Goal: Register for event/course

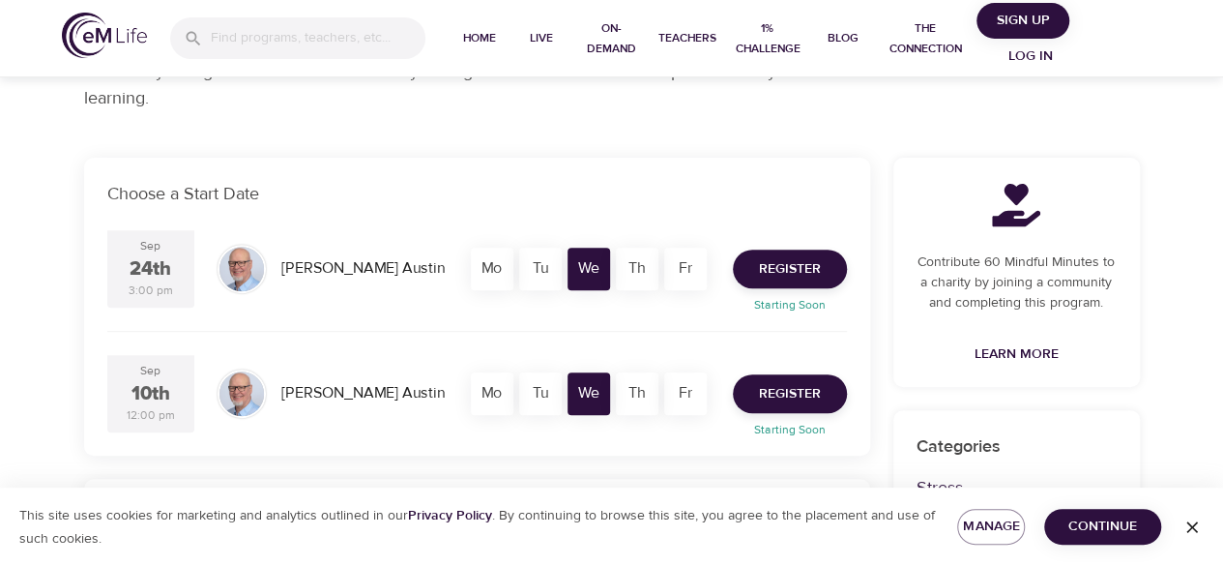
scroll to position [297, 0]
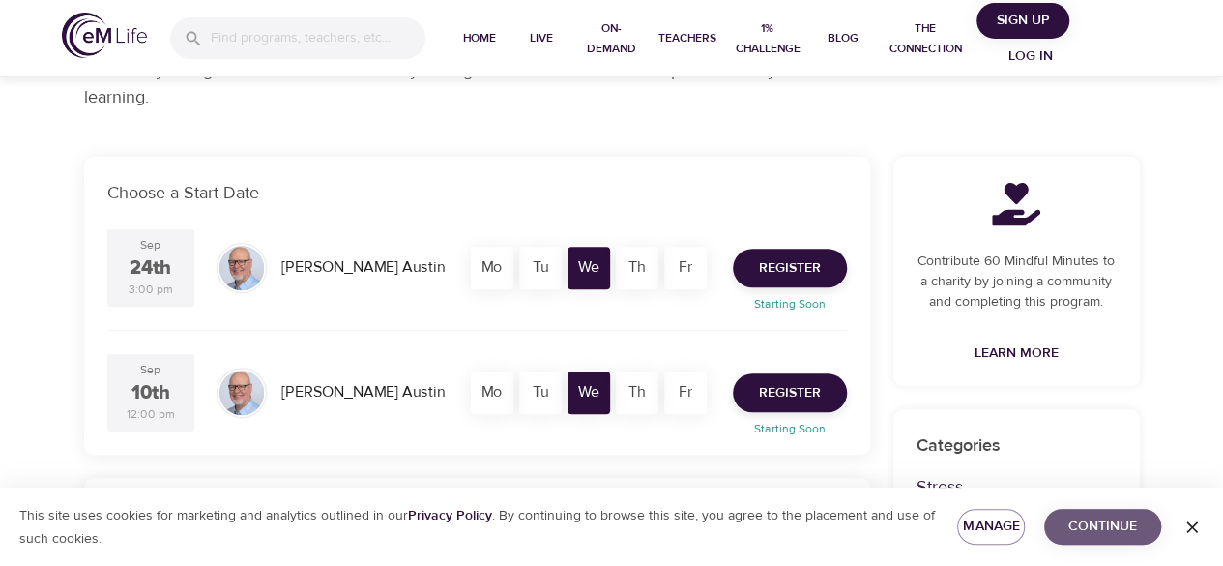
click at [1072, 534] on span "Continue" at bounding box center [1103, 527] width 86 height 24
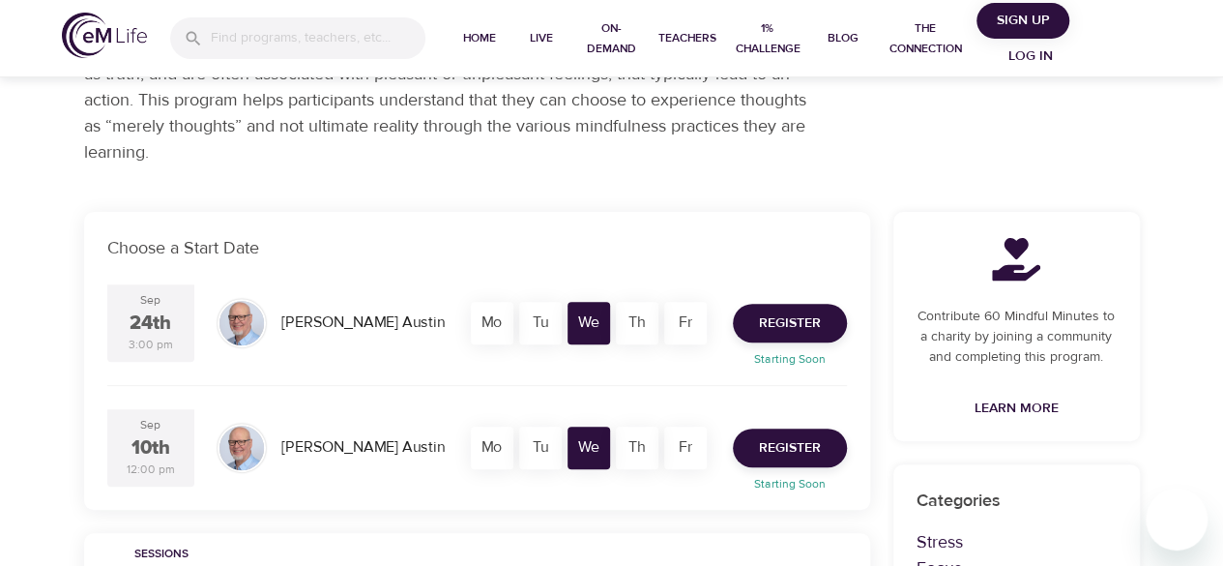
scroll to position [229, 0]
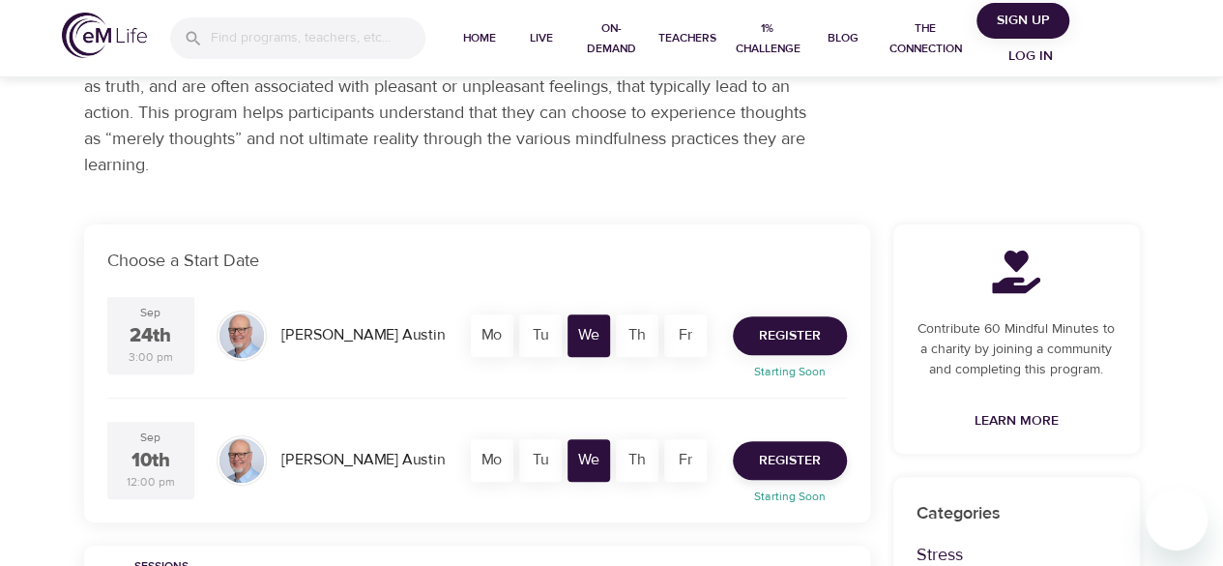
click at [786, 327] on span "Register" at bounding box center [790, 336] width 62 height 24
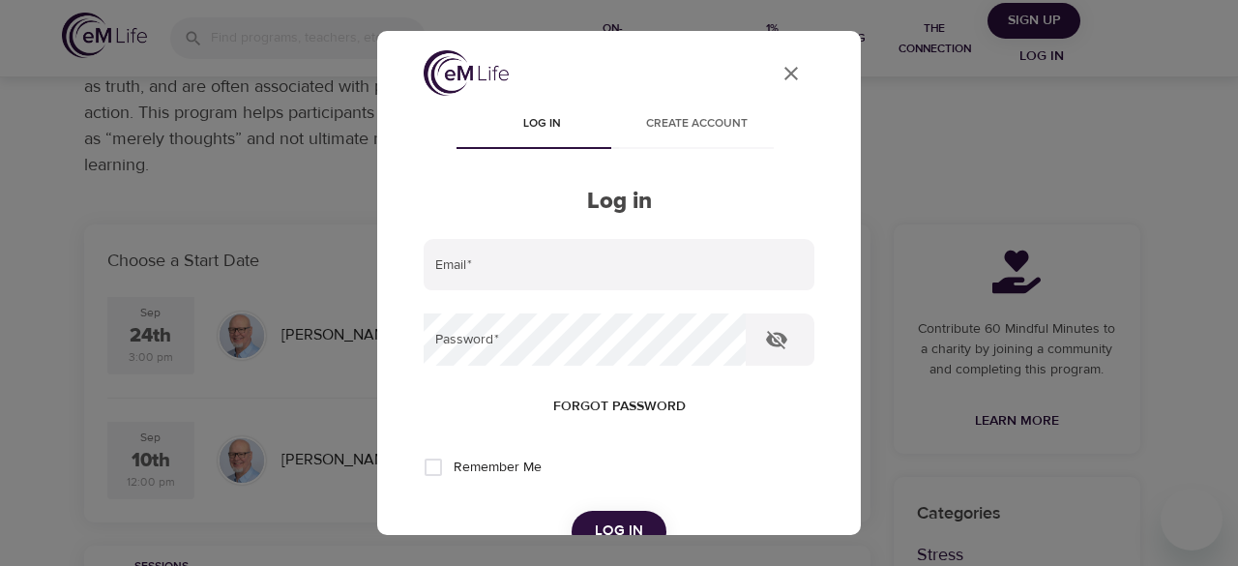
type input "jaznmideu@gmail.com"
click at [439, 472] on input "Remember Me" at bounding box center [433, 467] width 41 height 41
checkbox input "true"
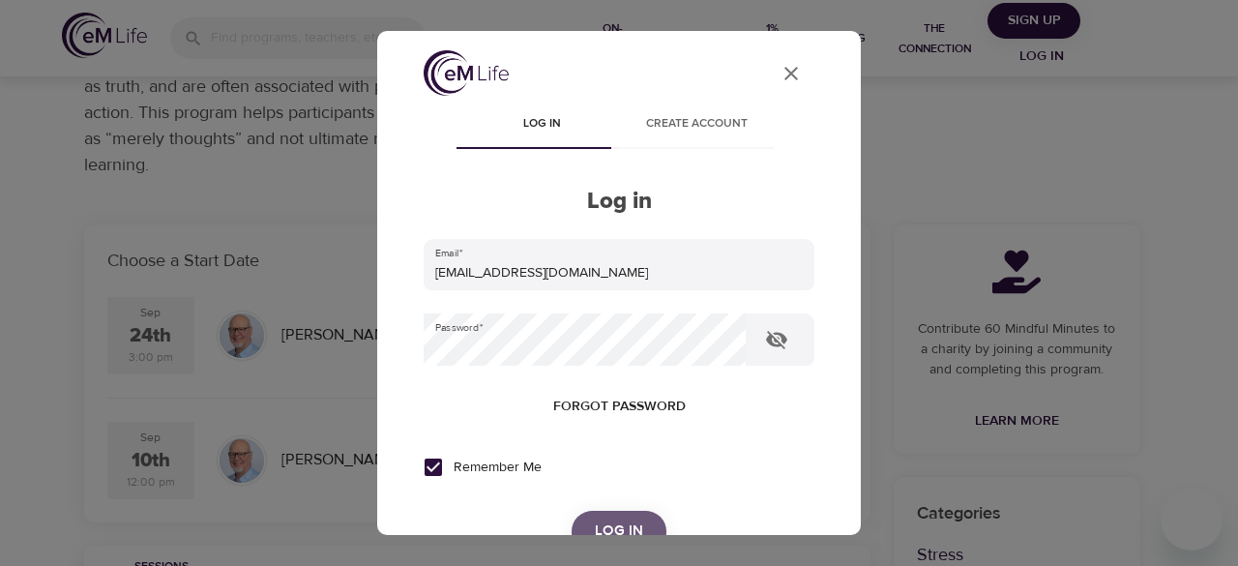
click at [618, 517] on button "Log in" at bounding box center [619, 531] width 95 height 41
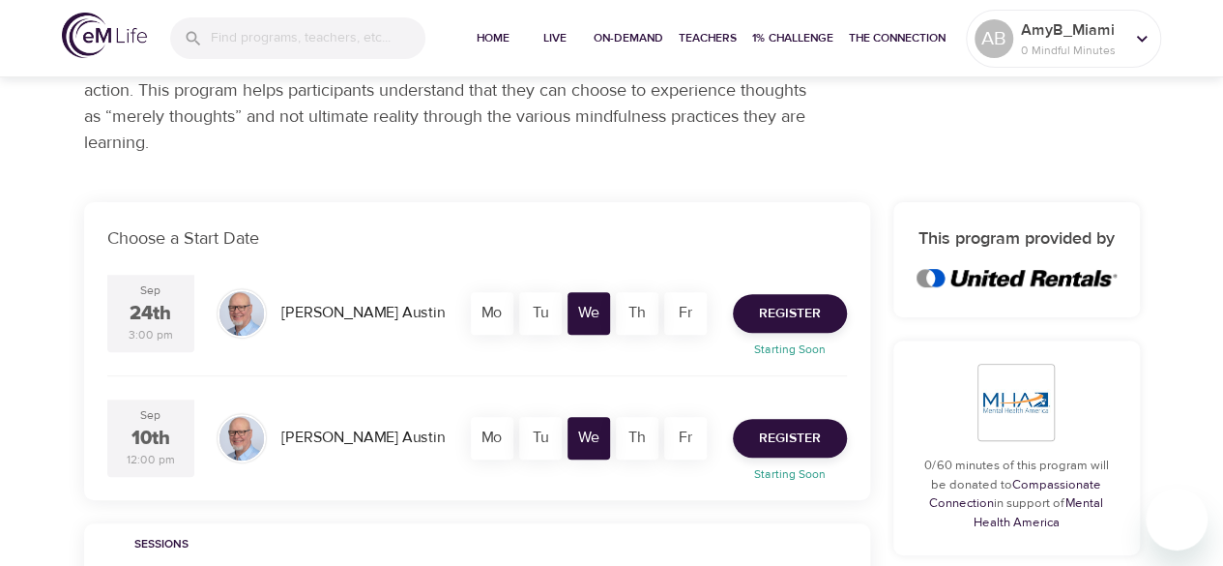
scroll to position [252, 0]
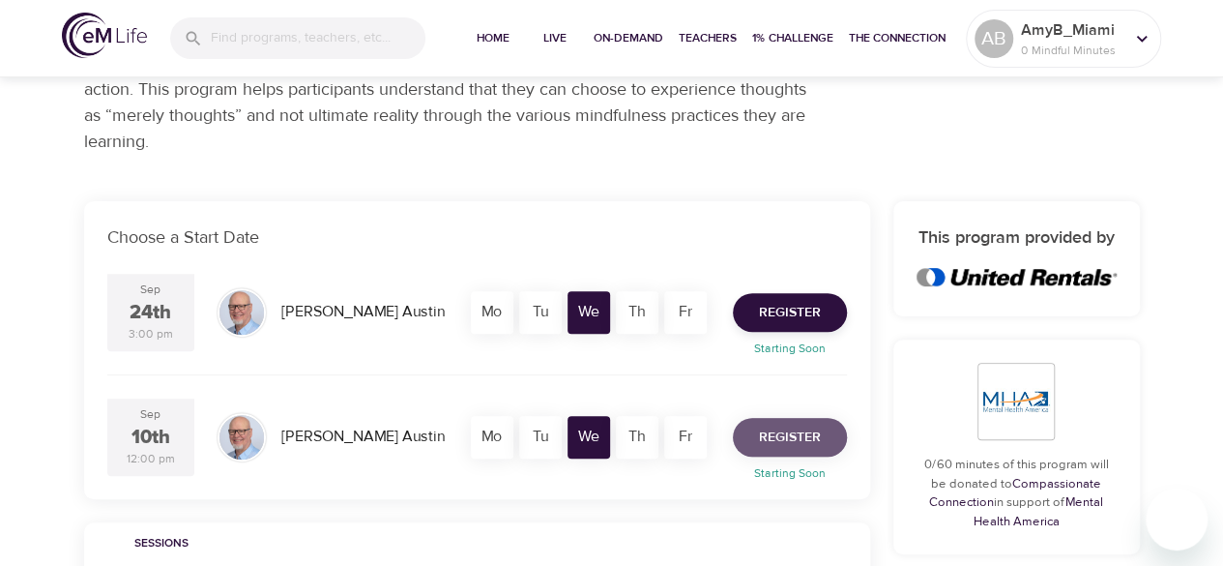
click at [785, 434] on span "Register" at bounding box center [790, 438] width 62 height 24
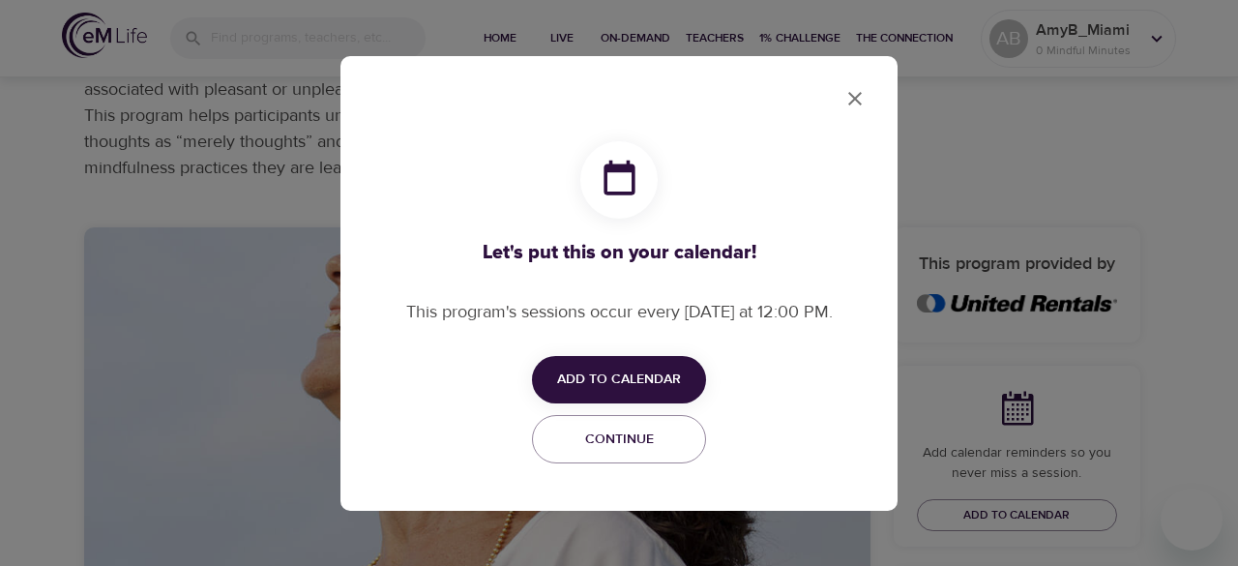
checkbox input "true"
click at [864, 96] on icon "close" at bounding box center [854, 98] width 23 height 23
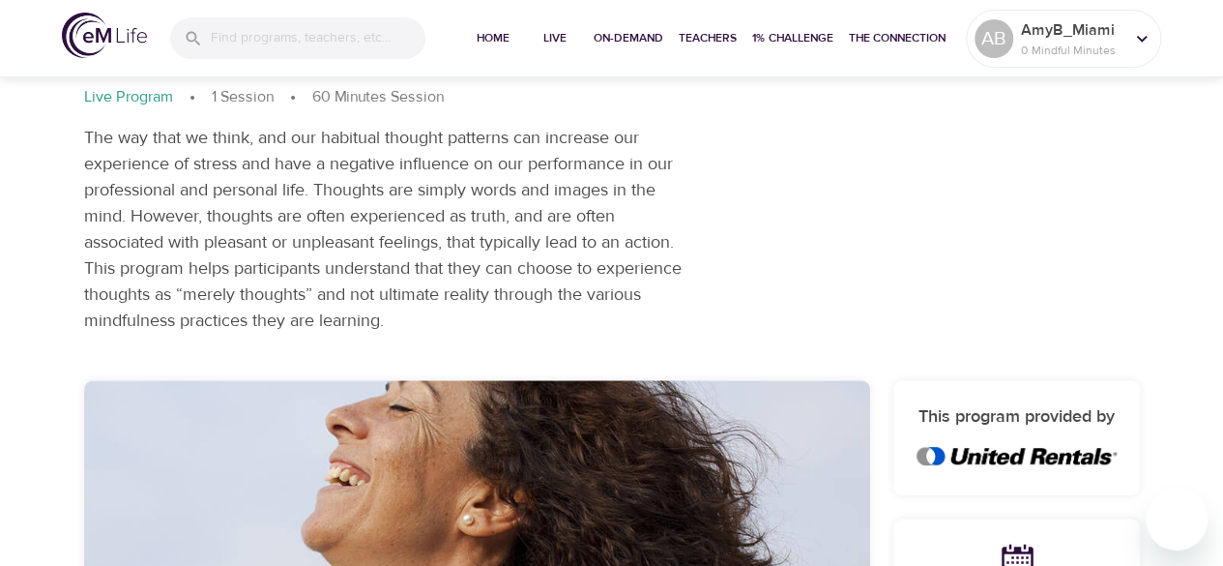
scroll to position [0, 0]
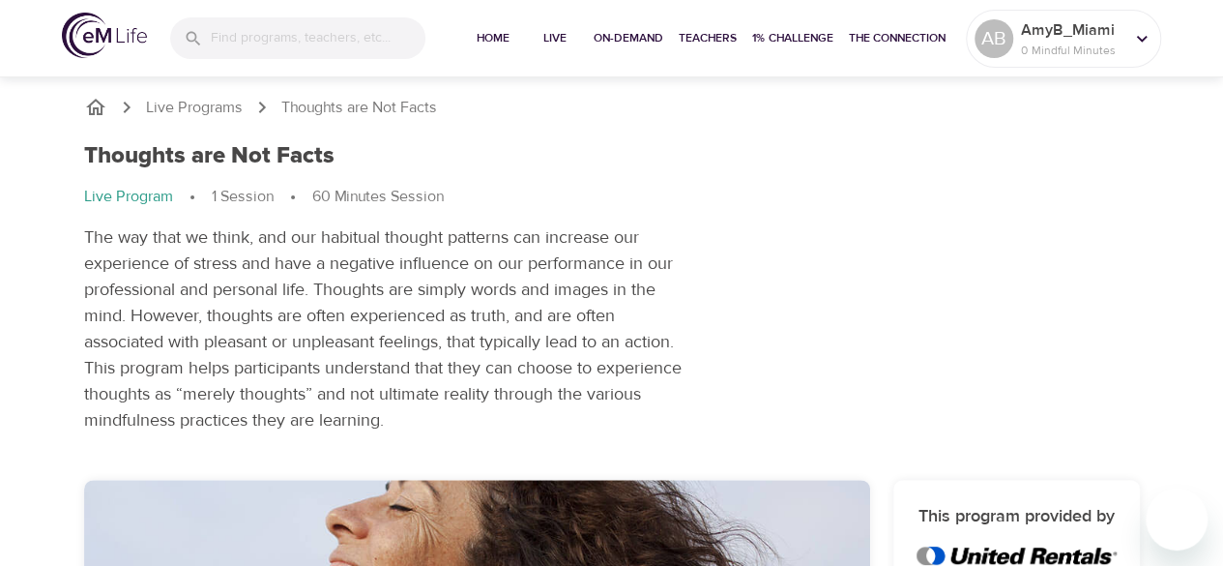
click at [103, 103] on icon "breadcrumb" at bounding box center [95, 107] width 23 height 23
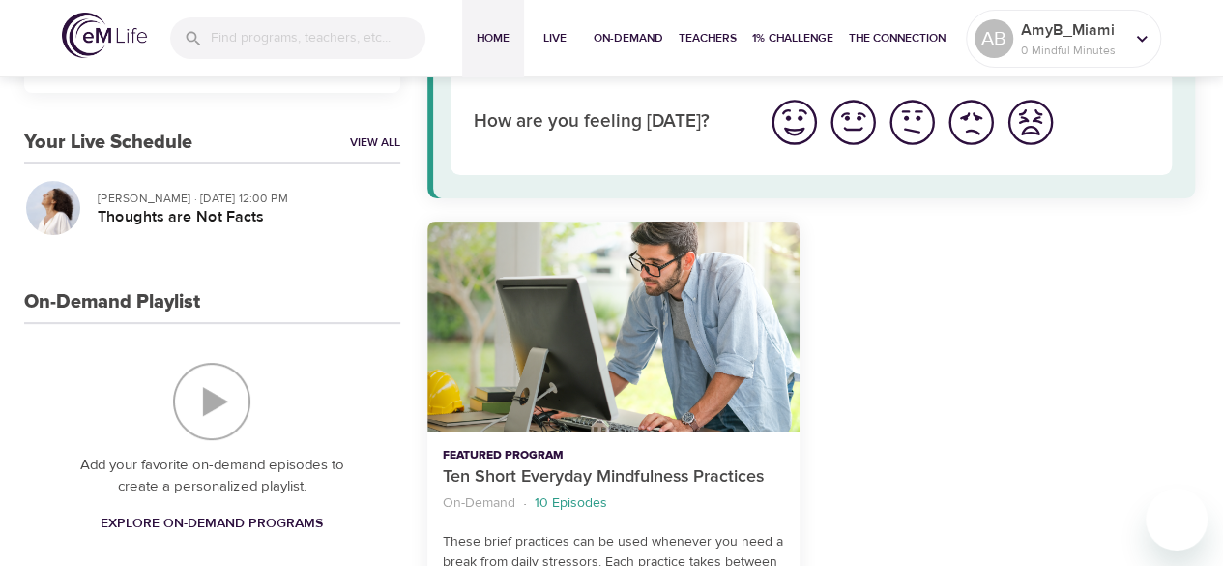
scroll to position [143, 0]
click at [376, 139] on link "View All" at bounding box center [375, 141] width 50 height 16
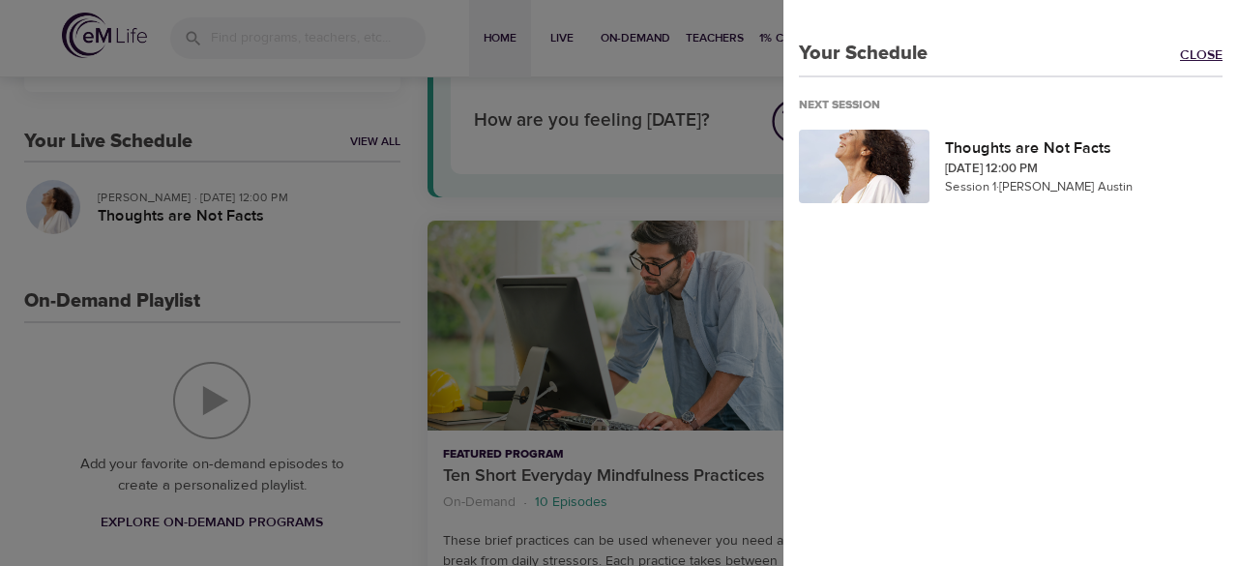
click at [1193, 48] on link "Close" at bounding box center [1209, 56] width 58 height 22
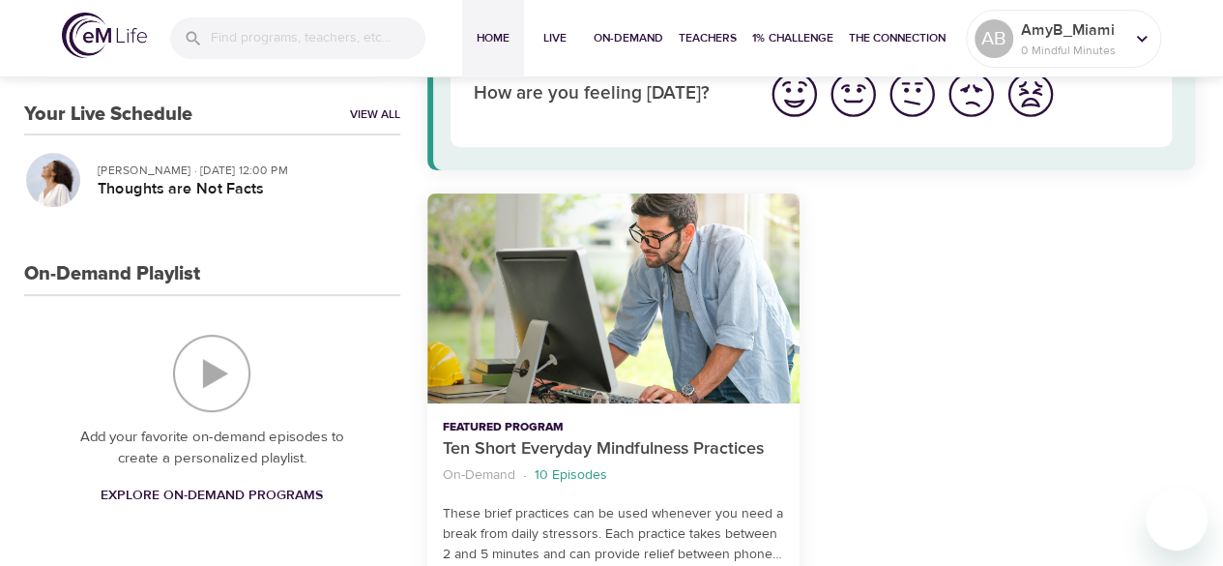
scroll to position [0, 0]
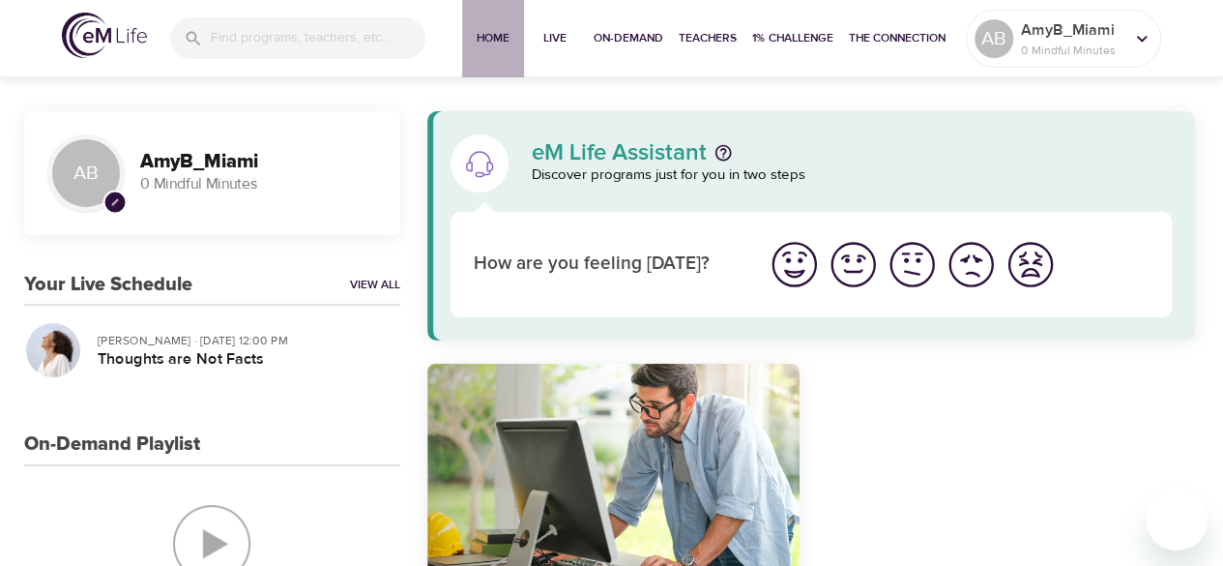
click at [498, 38] on span "Home" at bounding box center [493, 38] width 46 height 20
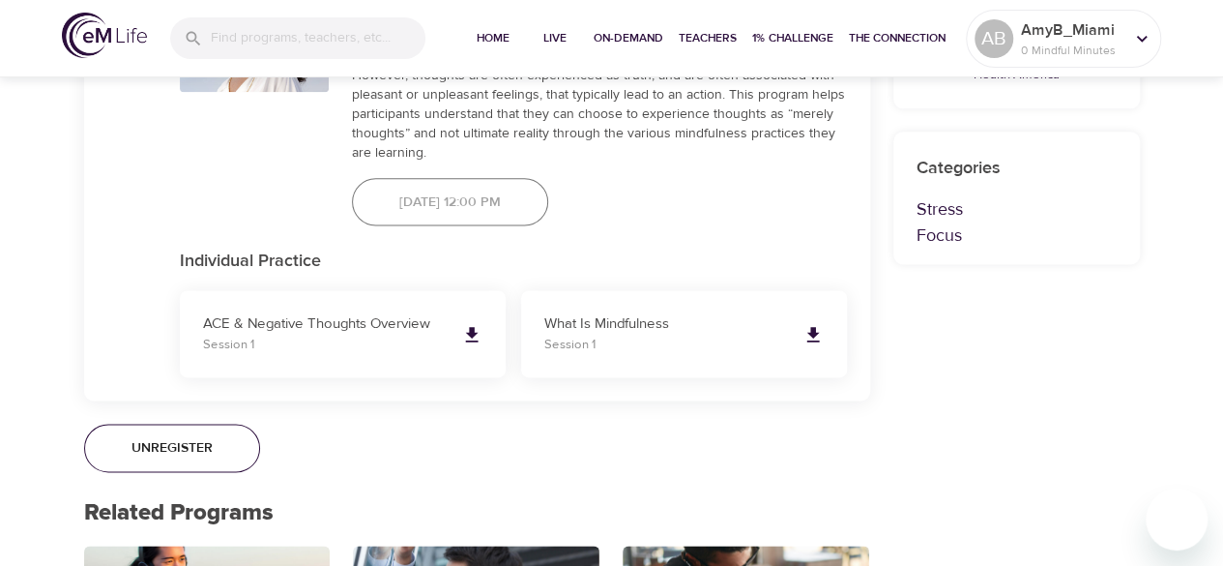
scroll to position [1141, 0]
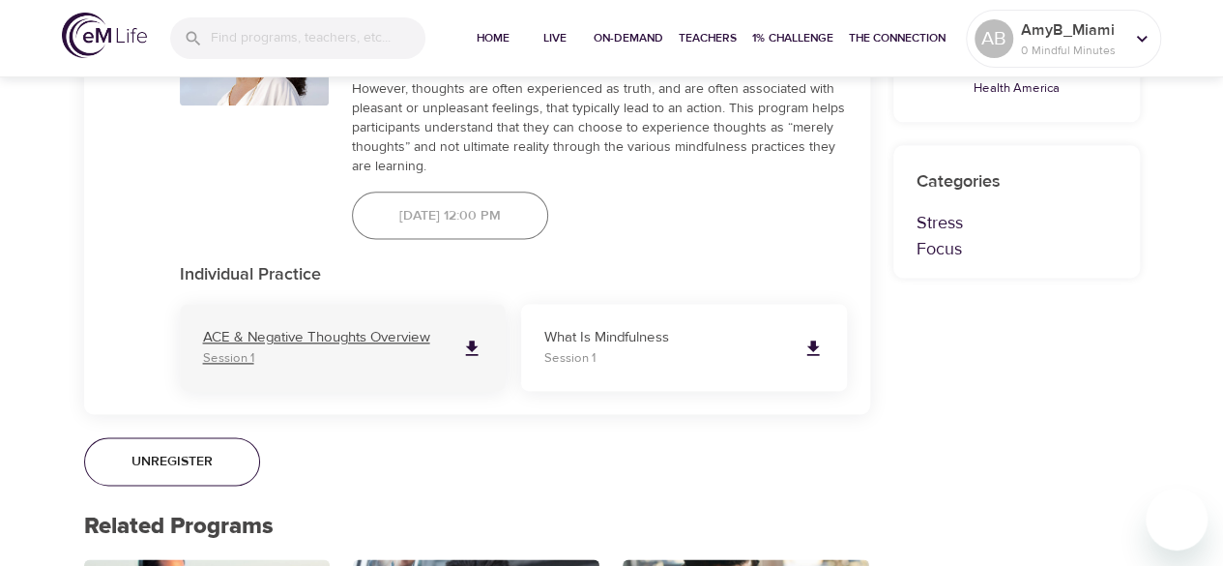
click at [391, 333] on p "ACE & Negative Thoughts Overview" at bounding box center [324, 338] width 243 height 22
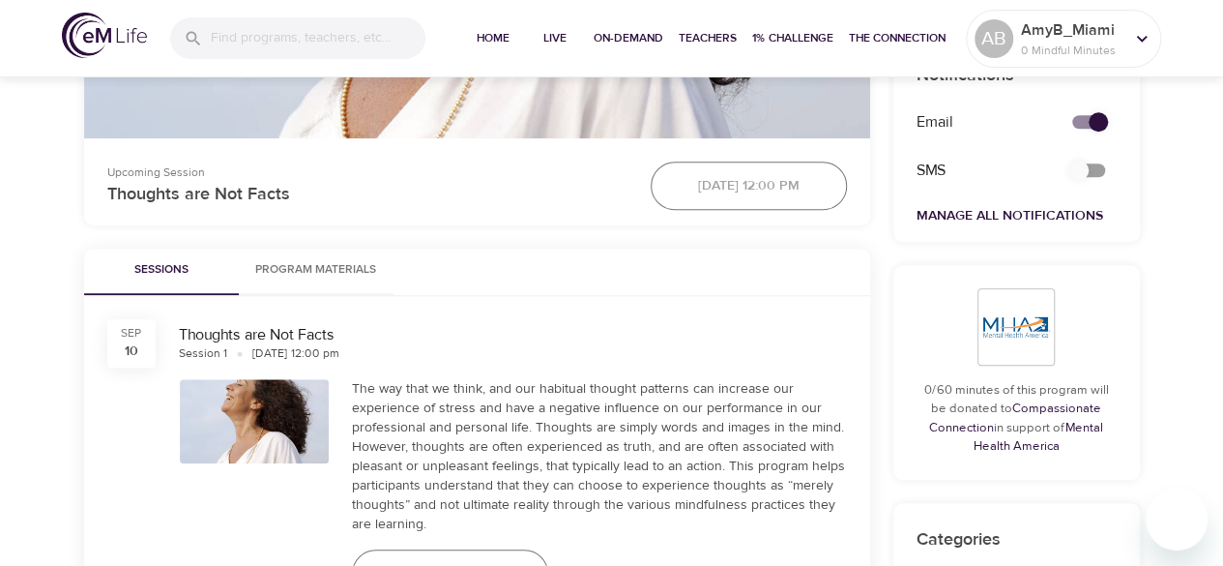
scroll to position [783, 0]
click at [317, 266] on span "Program Materials" at bounding box center [316, 270] width 132 height 20
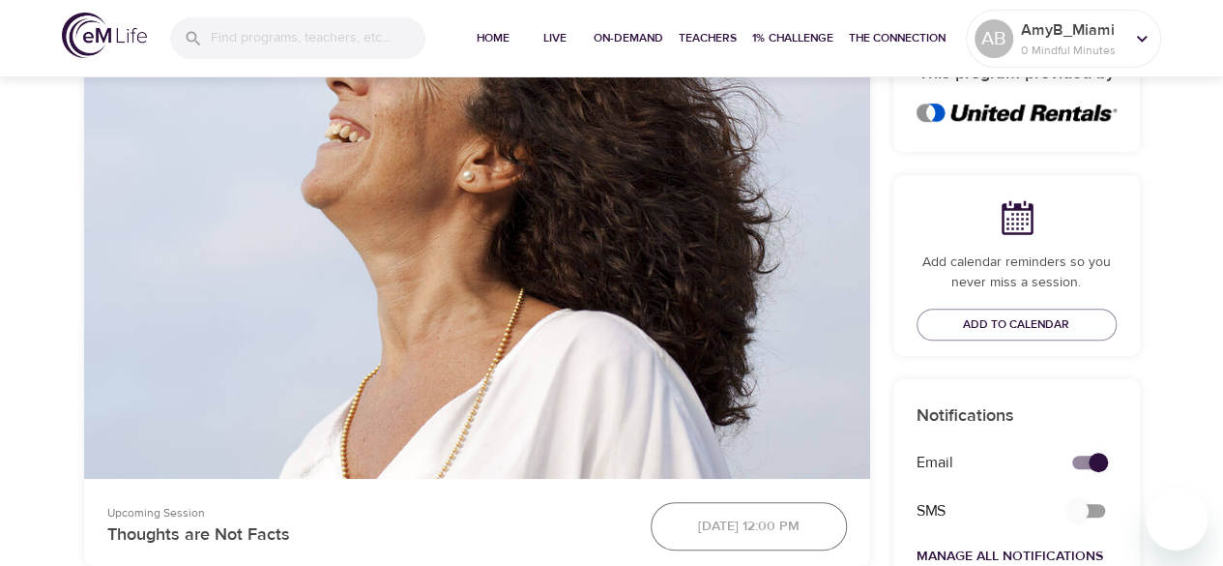
scroll to position [387, 0]
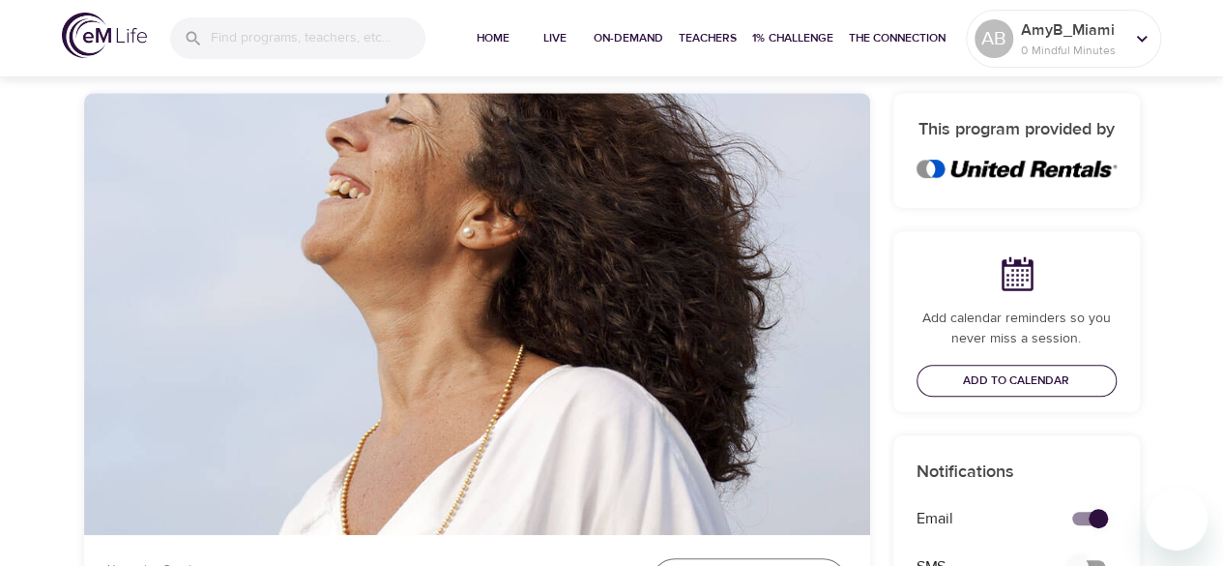
click at [1008, 377] on span "Add to Calendar" at bounding box center [1016, 380] width 106 height 20
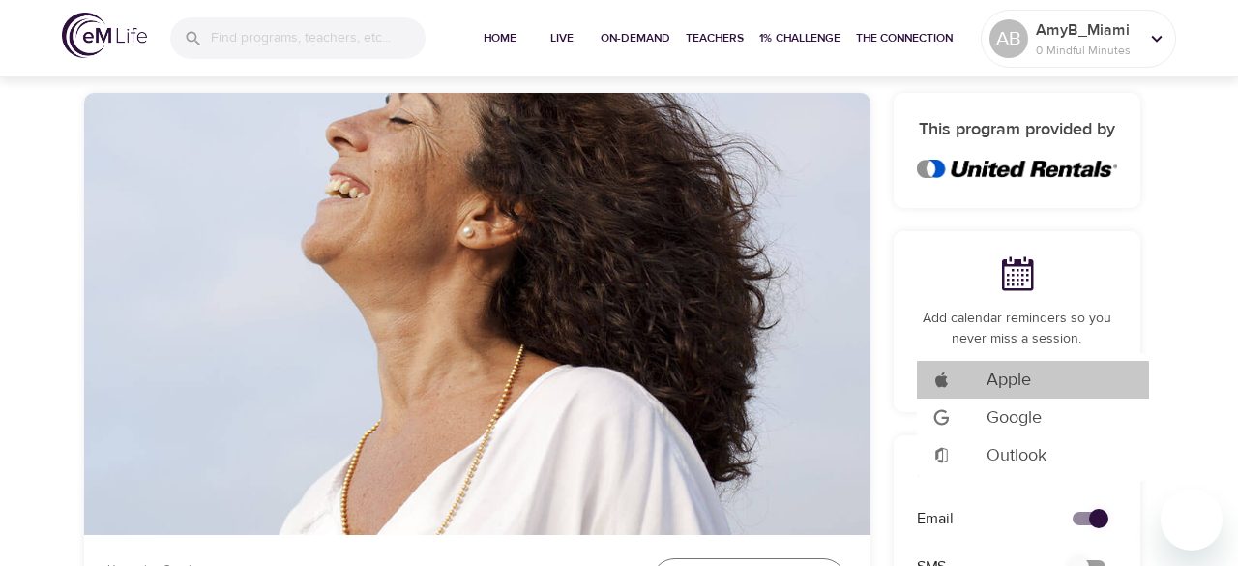
click at [1008, 377] on span "Apple" at bounding box center [1009, 380] width 44 height 26
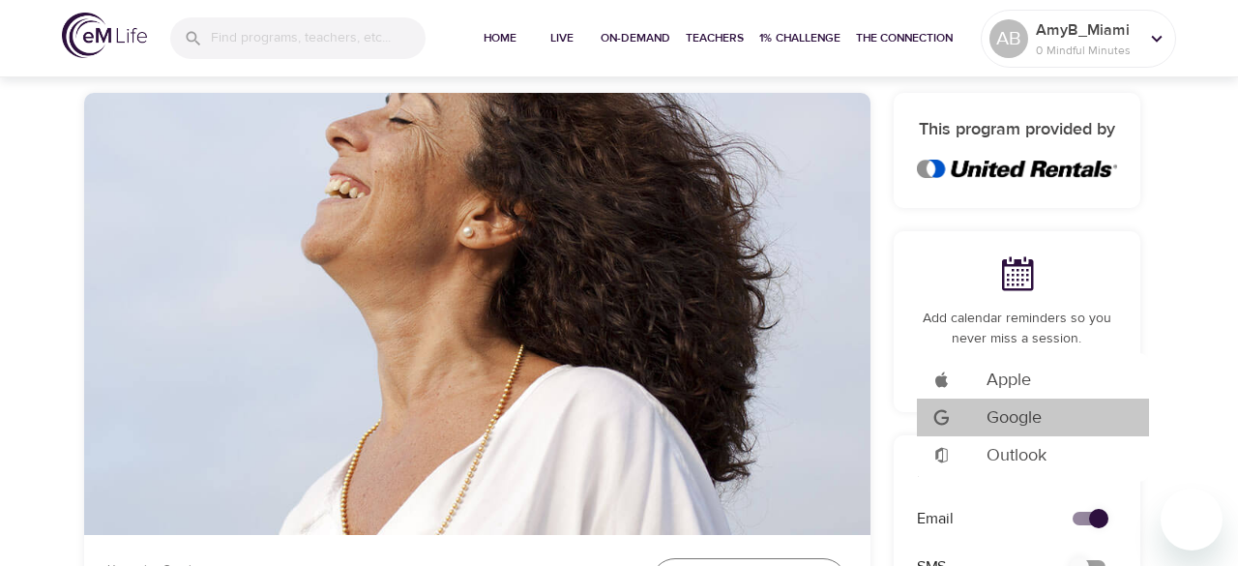
click at [1017, 413] on span "Google" at bounding box center [1014, 417] width 55 height 26
click at [560, 34] on div at bounding box center [619, 283] width 1238 height 566
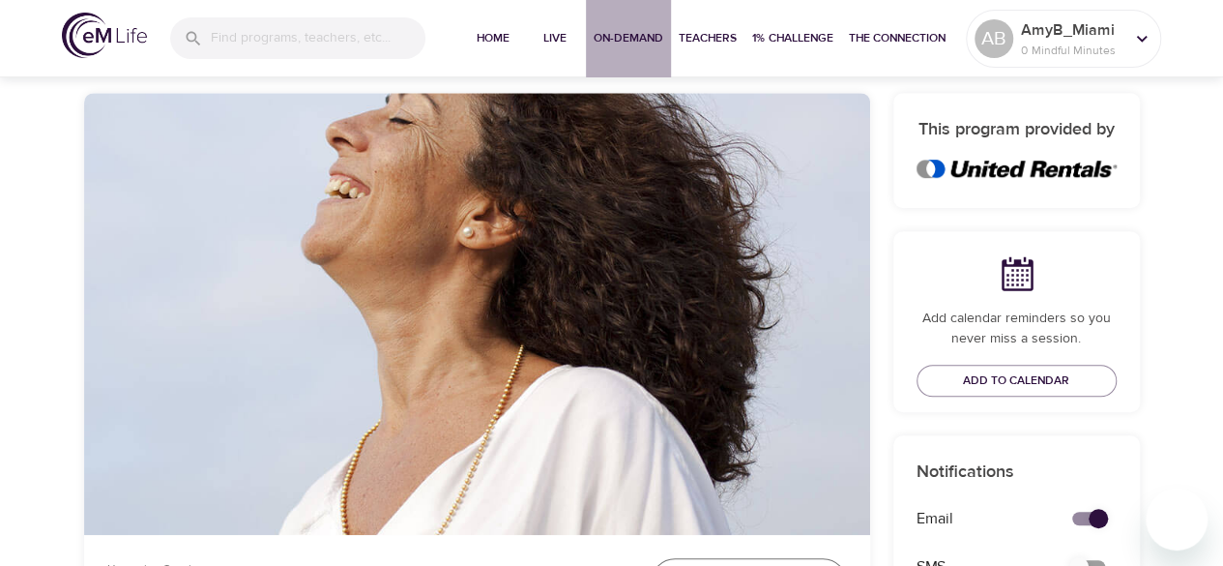
click at [605, 34] on span "On-Demand" at bounding box center [629, 38] width 70 height 20
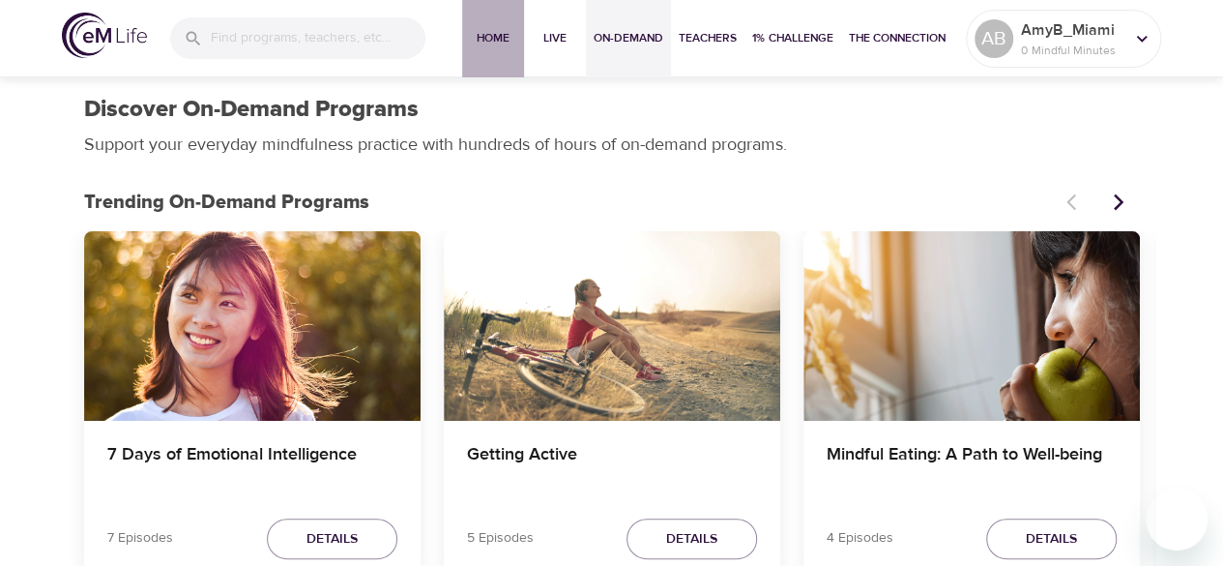
click at [495, 33] on span "Home" at bounding box center [493, 38] width 46 height 20
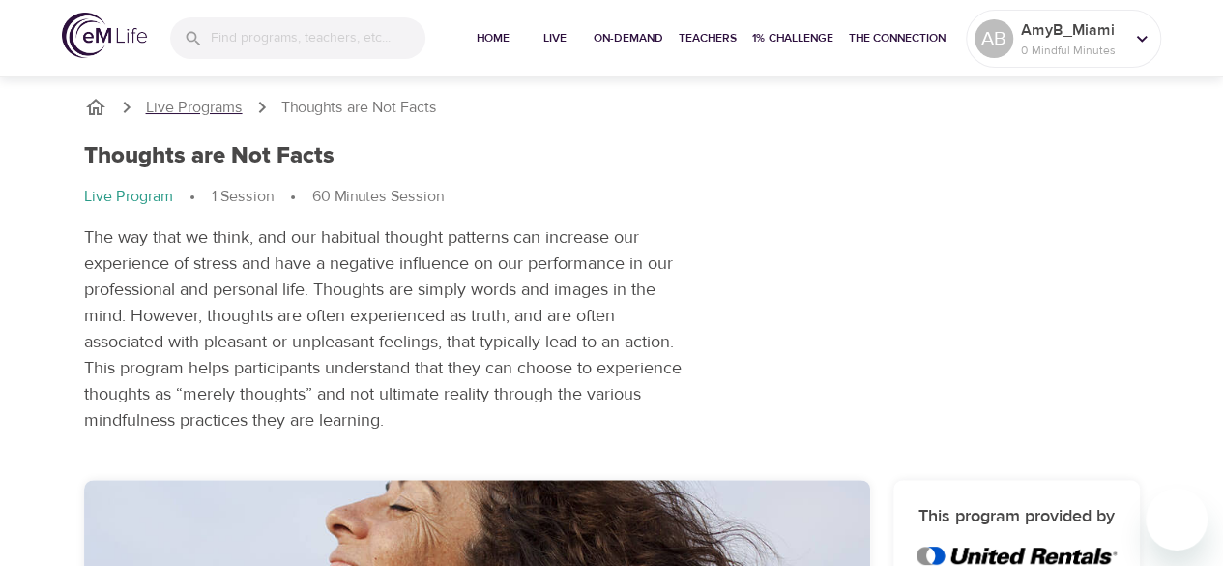
click at [184, 117] on p "Live Programs" at bounding box center [194, 108] width 97 height 22
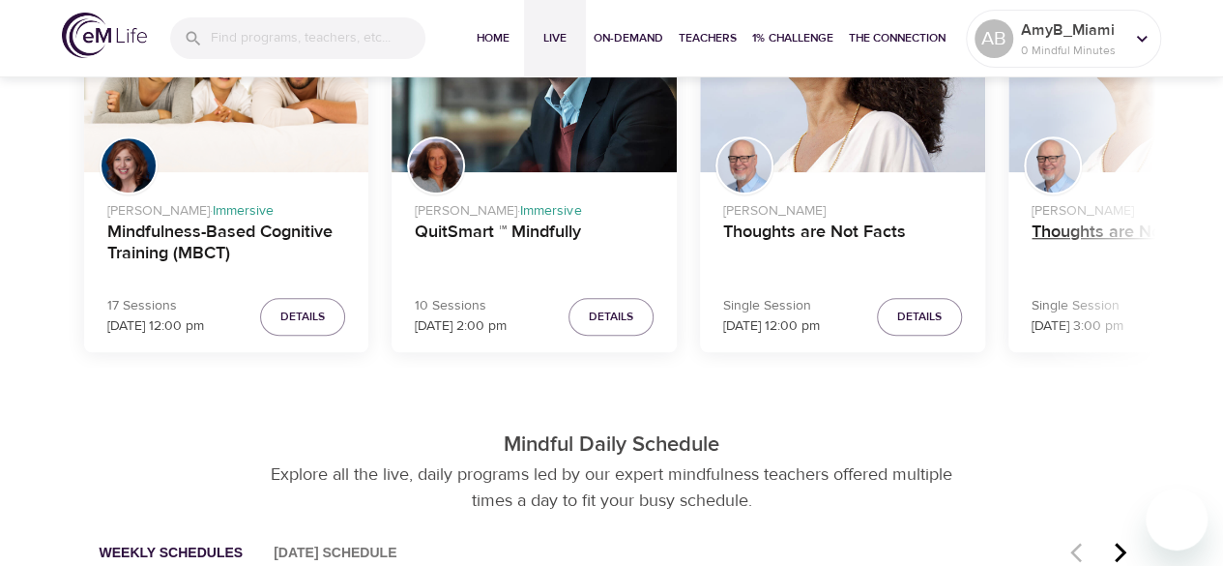
scroll to position [712, 0]
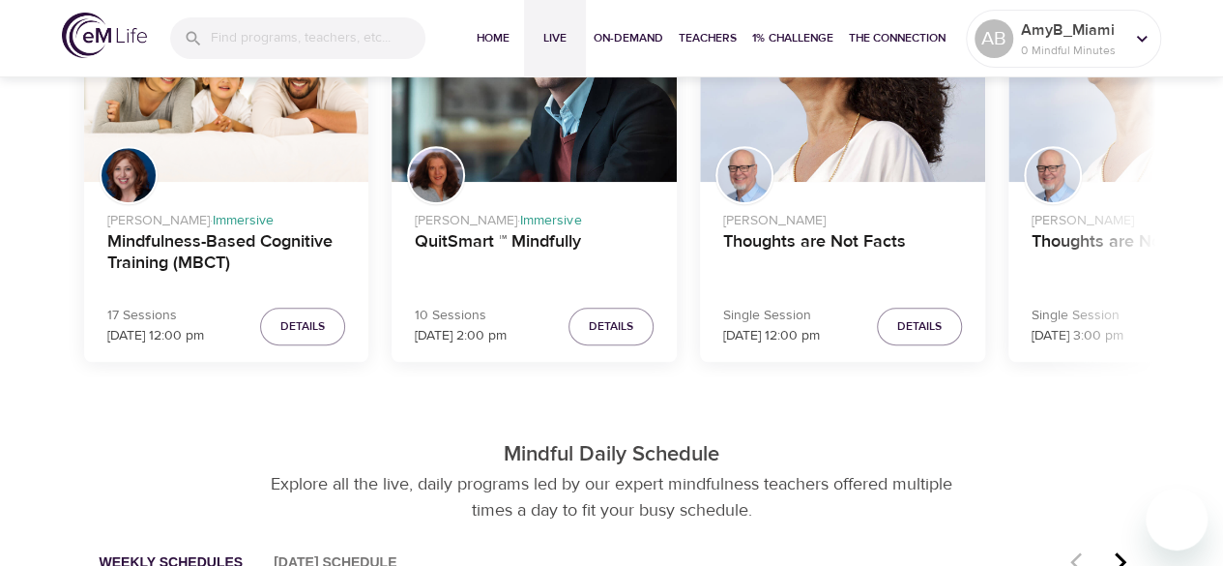
click at [1109, 183] on div "[PERSON_NAME] Thoughts are Not Facts" at bounding box center [1151, 241] width 285 height 119
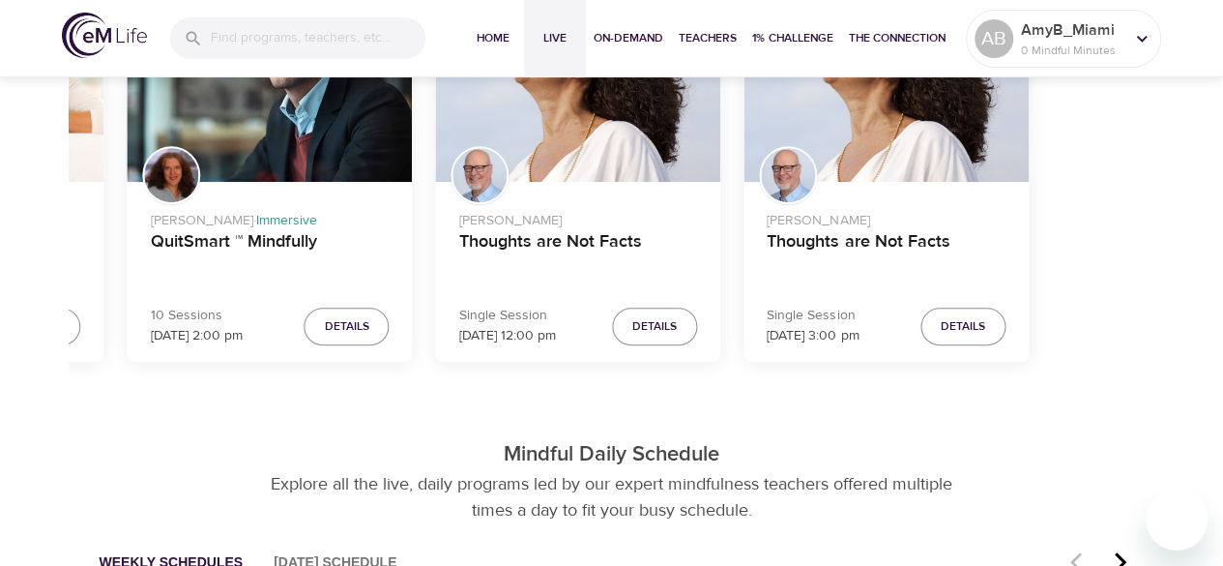
click at [667, 298] on div "[PERSON_NAME] · Immersive Mindfulness-Based Cognitive Training (MBCT) 17 Sessio…" at bounding box center [347, 199] width 1056 height 356
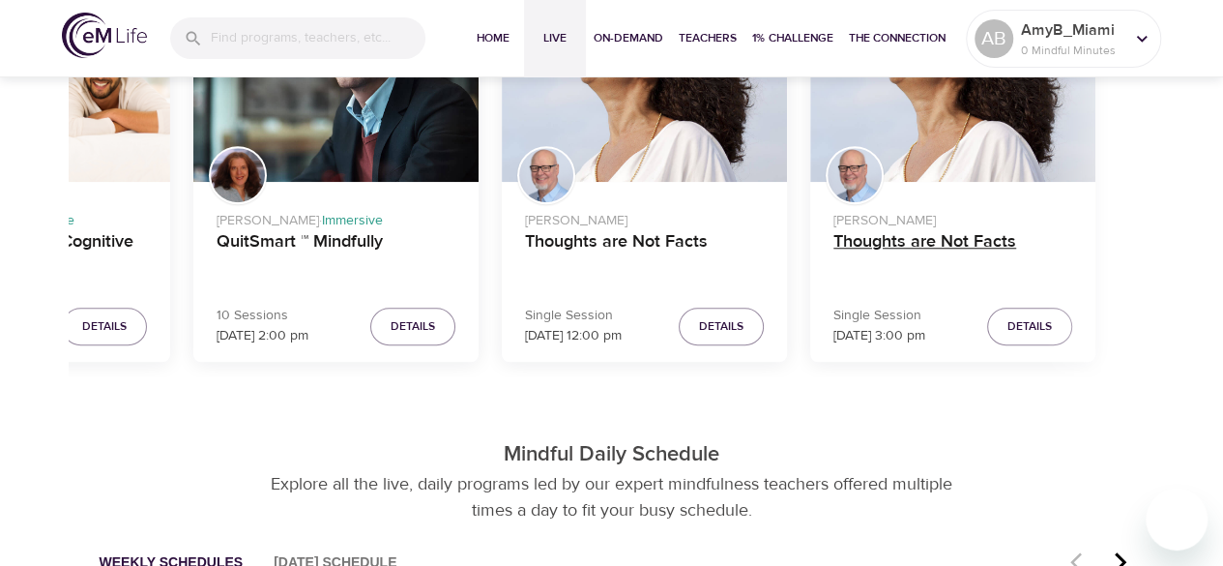
click at [854, 298] on div "[PERSON_NAME] Thoughts are Not Facts" at bounding box center [952, 241] width 285 height 119
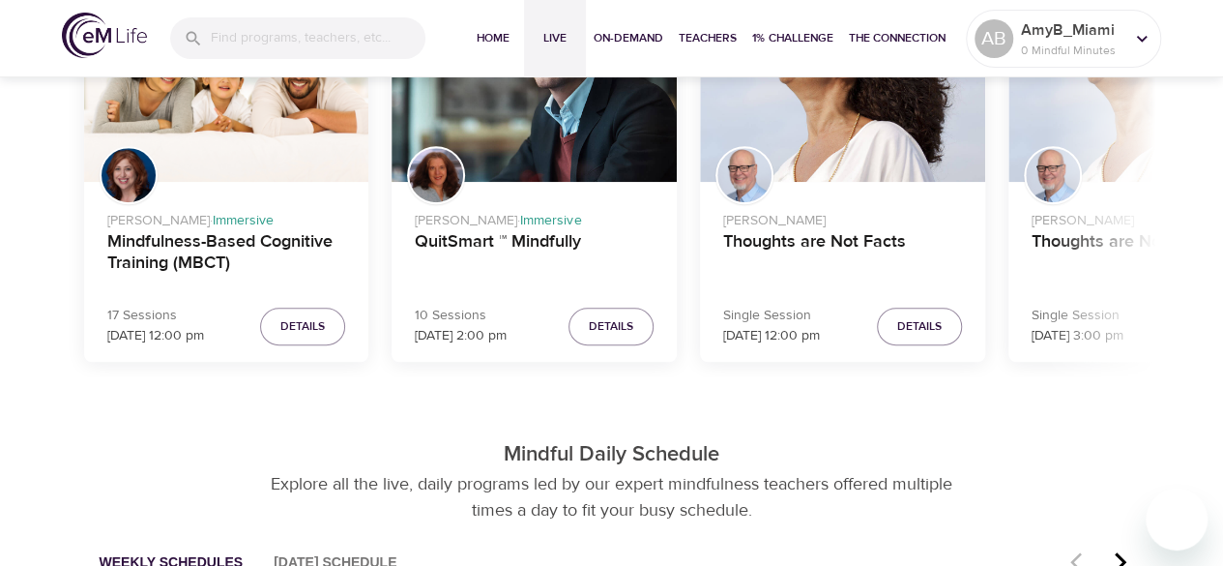
click at [1190, 330] on div "Live Programs - Starting Soon [PERSON_NAME] · Immersive Mindfulness-Based Cogni…" at bounding box center [611, 174] width 1223 height 406
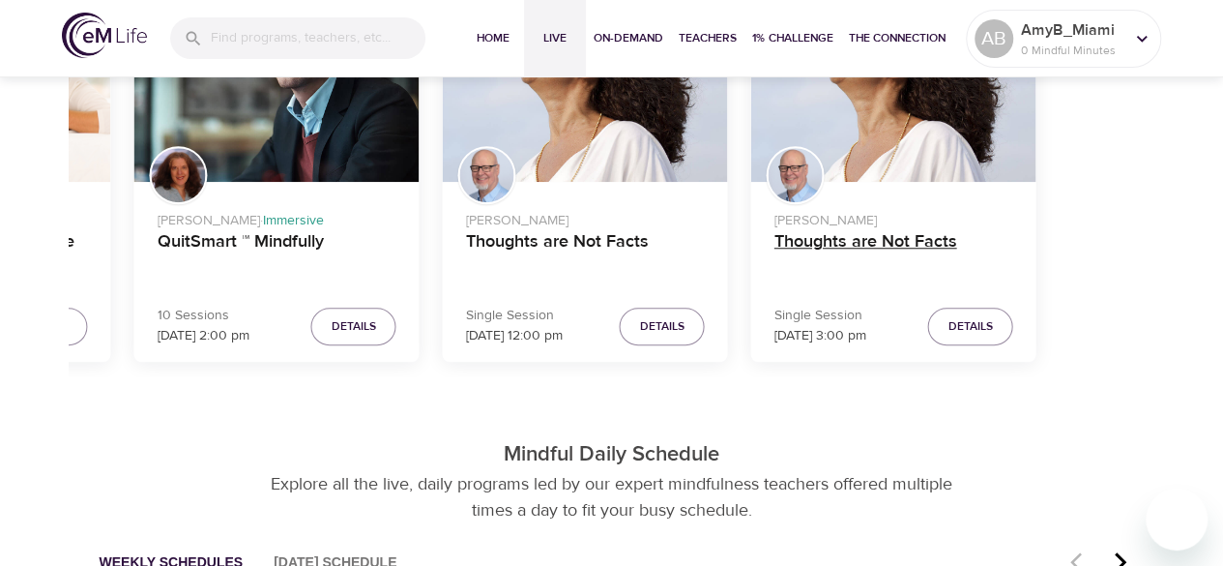
click at [743, 320] on div "[PERSON_NAME] · Immersive Mindfulness-Based Cognitive Training (MBCT) 17 Sessio…" at bounding box center [354, 199] width 1056 height 356
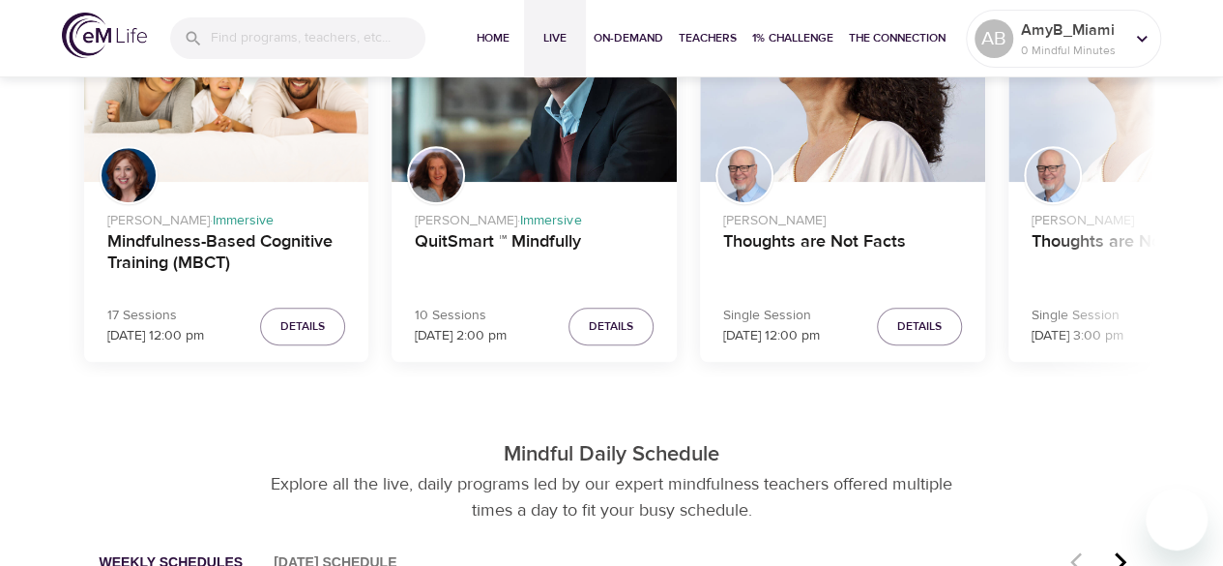
click at [1120, 560] on icon "button" at bounding box center [1120, 561] width 29 height 23
click at [1112, 547] on button "button" at bounding box center [1121, 563] width 39 height 49
click at [1114, 556] on icon "button" at bounding box center [1120, 561] width 29 height 23
click at [1124, 328] on p "[DATE] 3:00 pm" at bounding box center [1078, 336] width 92 height 20
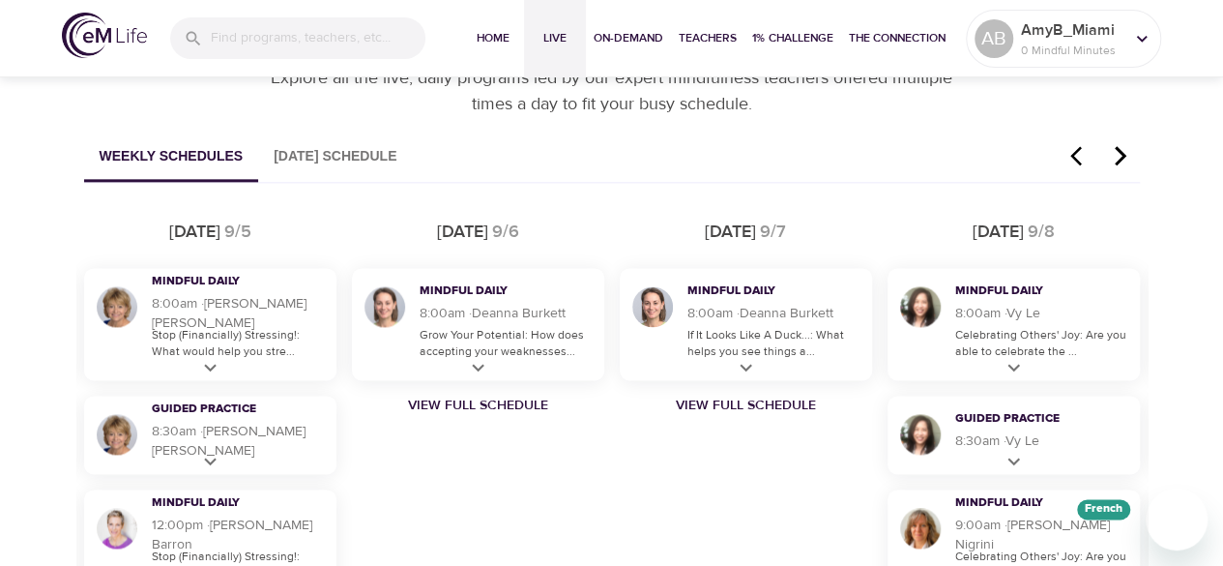
scroll to position [1117, 0]
click at [1122, 146] on icon "button" at bounding box center [1120, 156] width 29 height 23
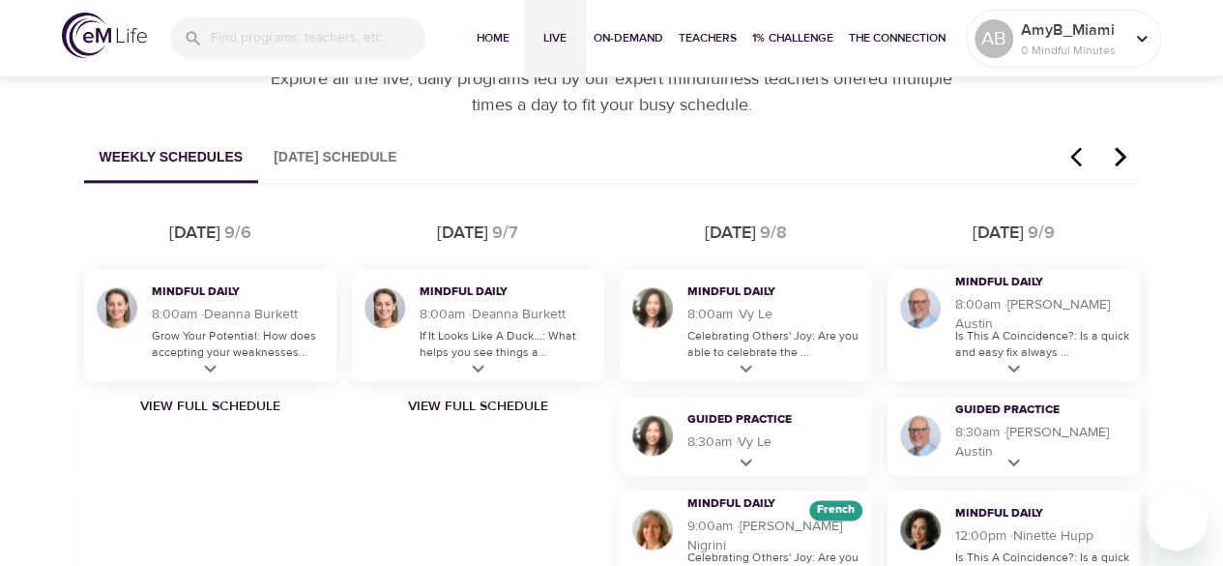
click at [1122, 146] on icon "button" at bounding box center [1120, 156] width 29 height 23
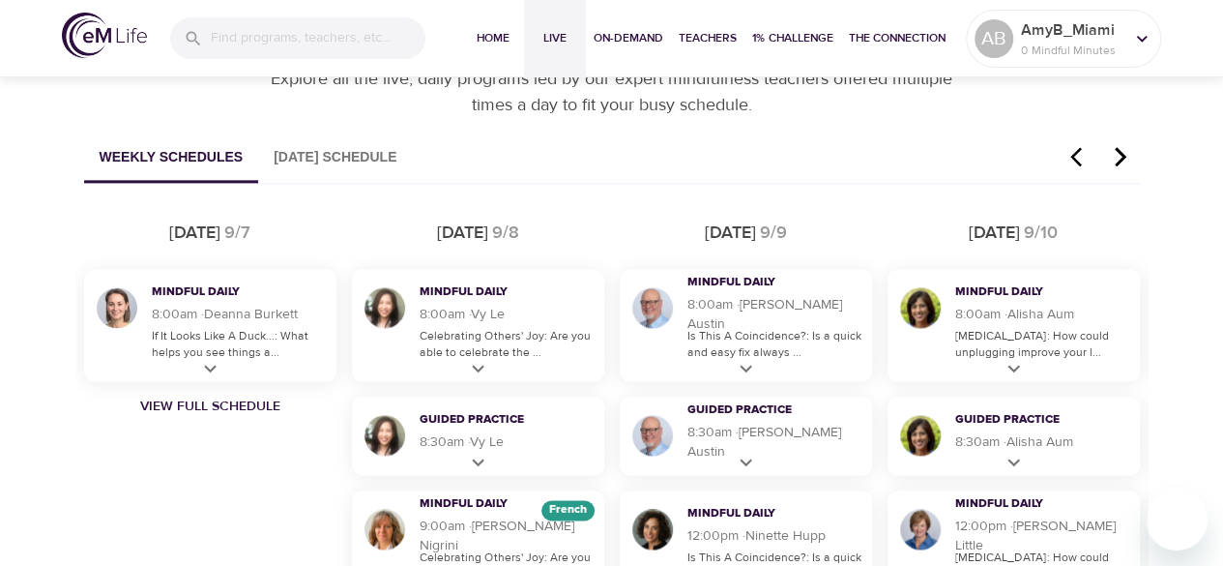
click at [1122, 146] on icon "button" at bounding box center [1120, 156] width 29 height 23
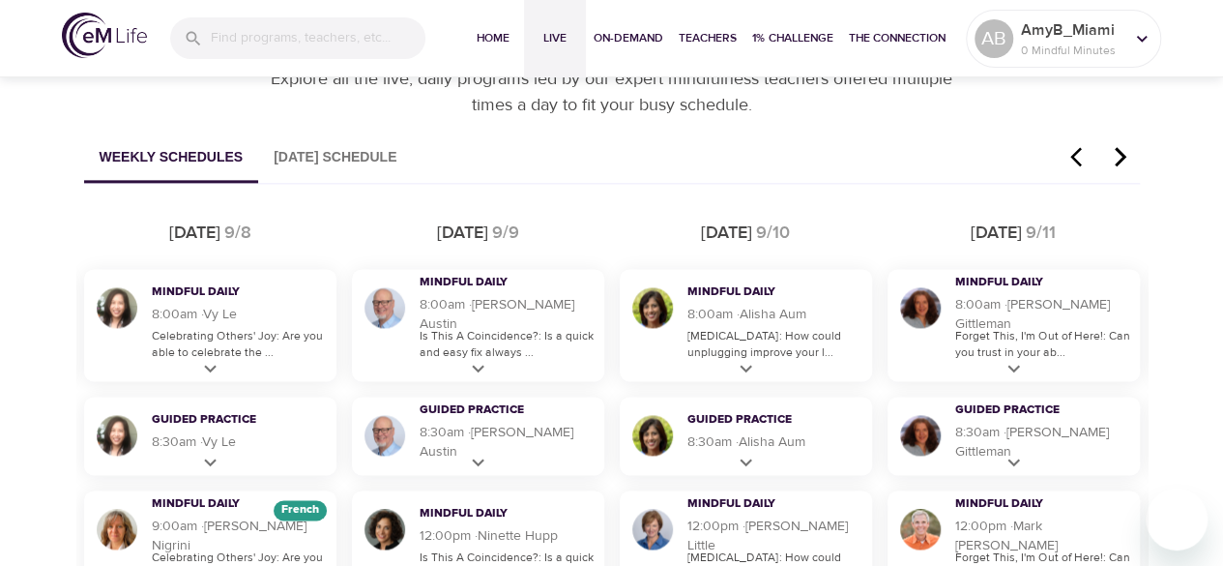
click at [1122, 146] on icon "button" at bounding box center [1120, 156] width 29 height 23
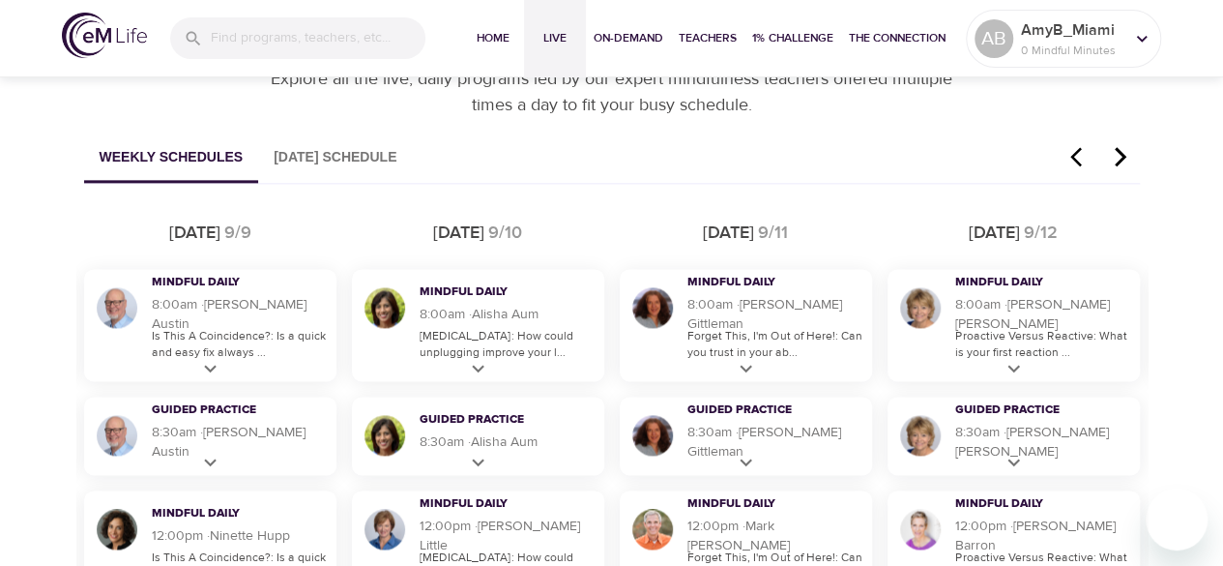
click at [1122, 146] on icon "button" at bounding box center [1120, 156] width 29 height 23
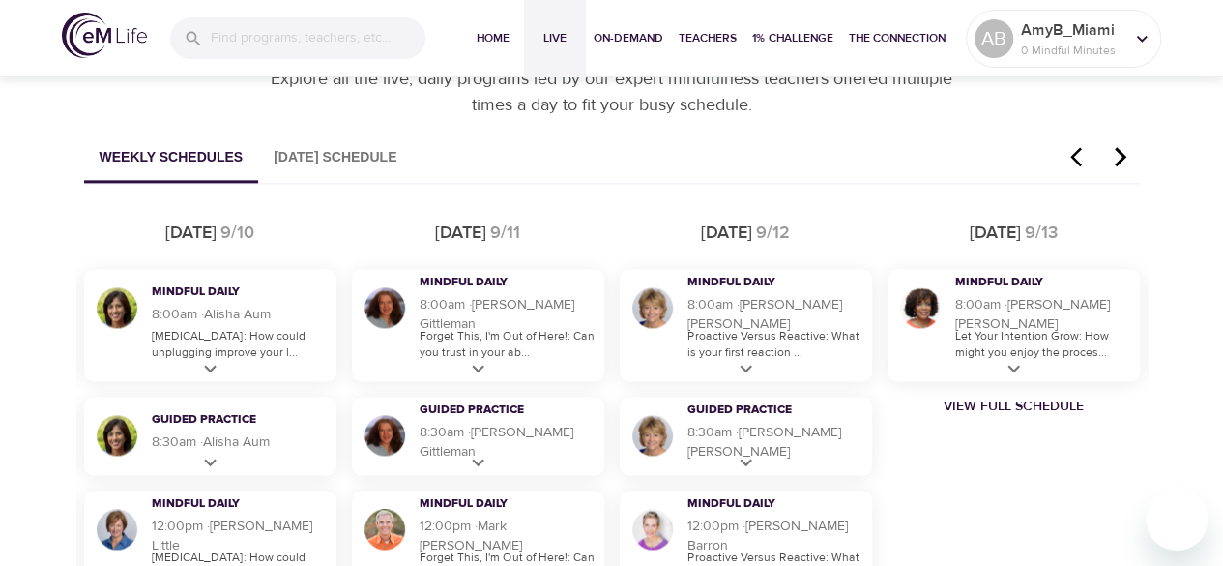
click at [1122, 146] on icon "button" at bounding box center [1120, 156] width 29 height 23
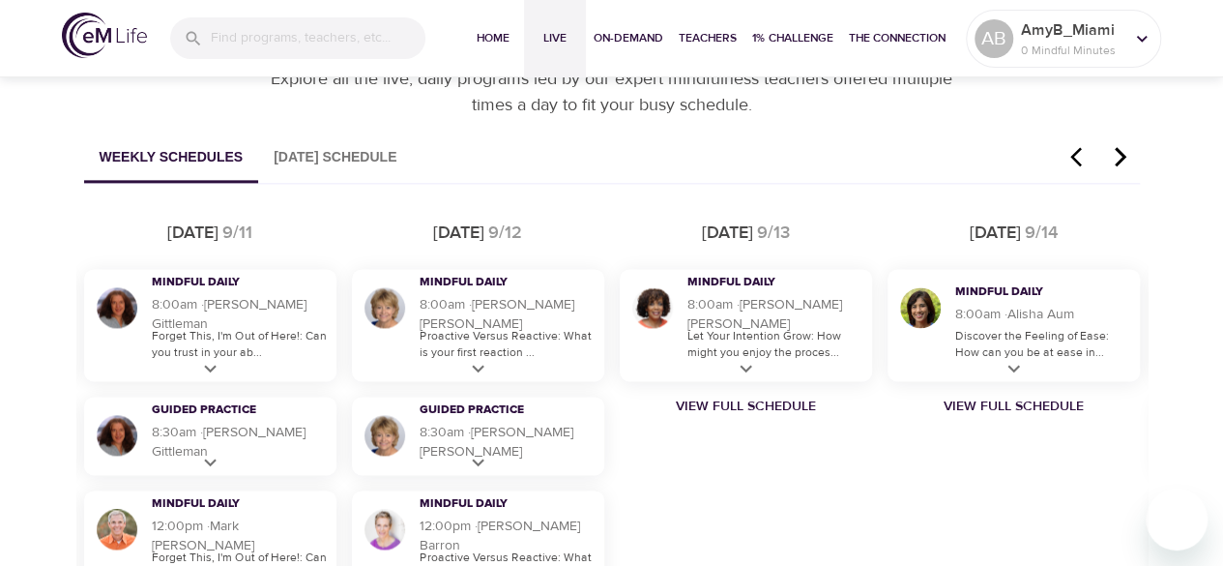
click at [1122, 146] on icon "button" at bounding box center [1120, 156] width 29 height 23
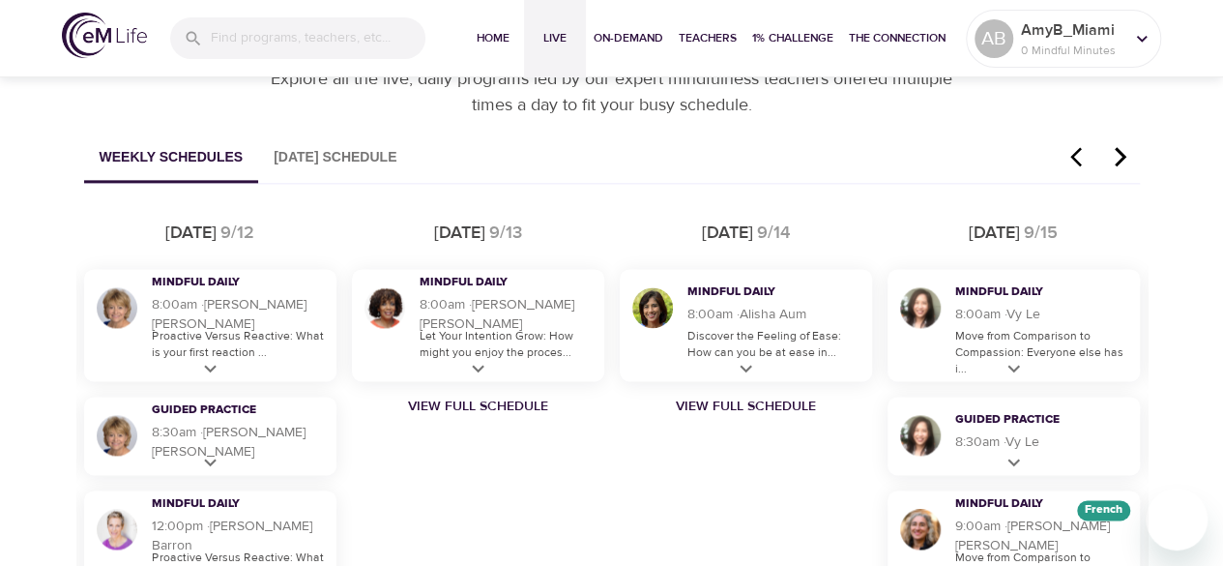
click at [1122, 146] on icon "button" at bounding box center [1120, 156] width 29 height 23
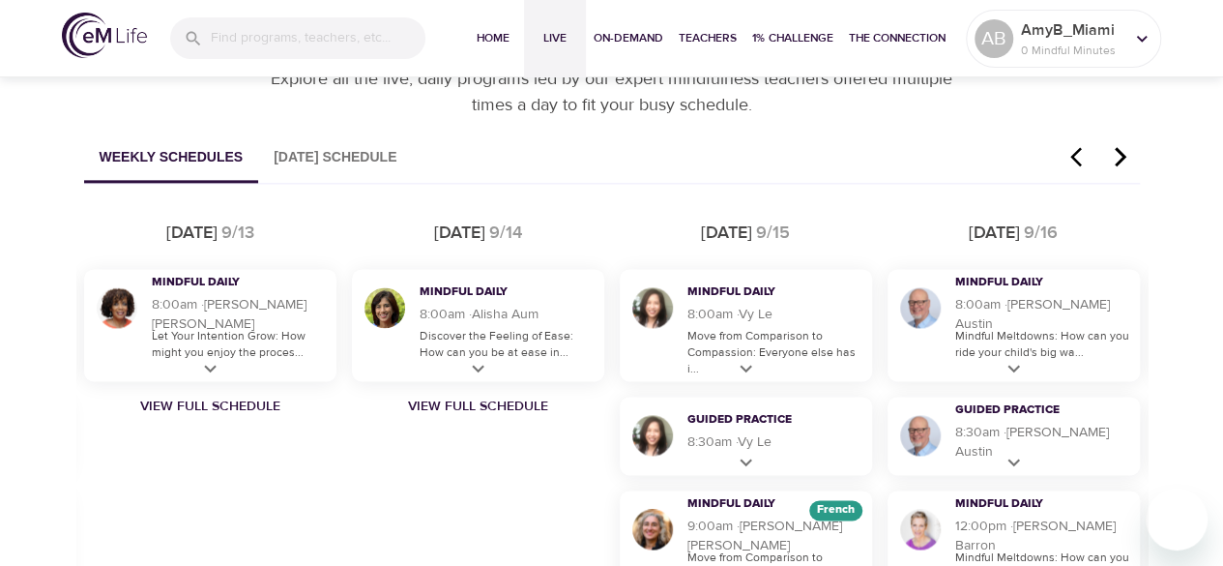
click at [1122, 146] on icon "button" at bounding box center [1120, 156] width 29 height 23
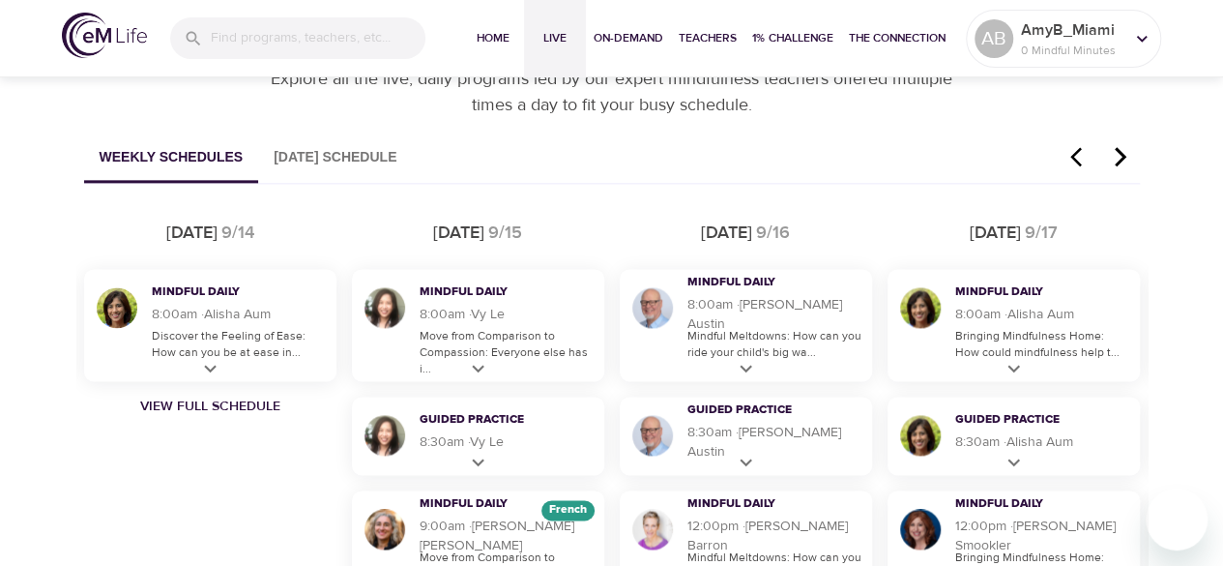
click at [1122, 146] on icon "button" at bounding box center [1120, 156] width 29 height 23
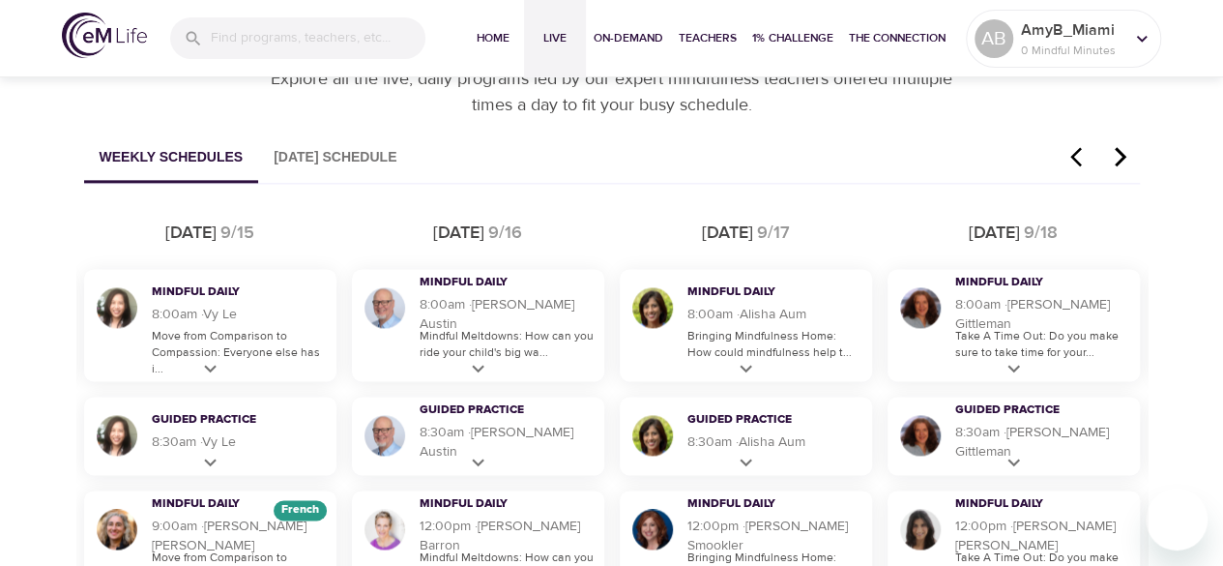
click at [1122, 146] on icon "button" at bounding box center [1120, 156] width 29 height 23
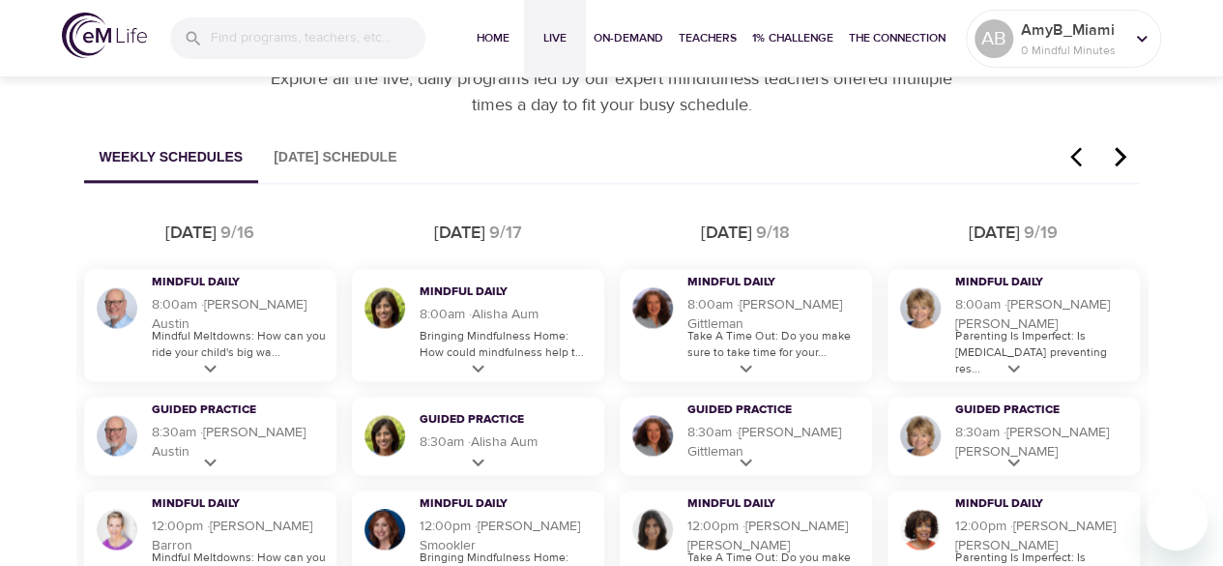
click at [1122, 146] on icon "button" at bounding box center [1120, 156] width 29 height 23
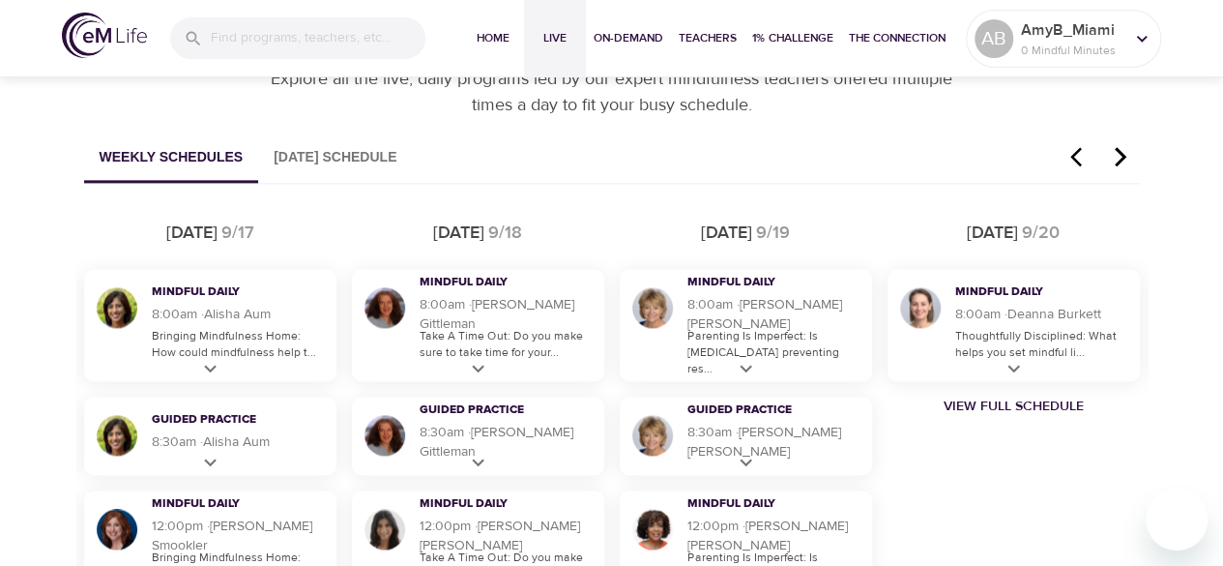
click at [1122, 146] on icon "button" at bounding box center [1120, 156] width 29 height 23
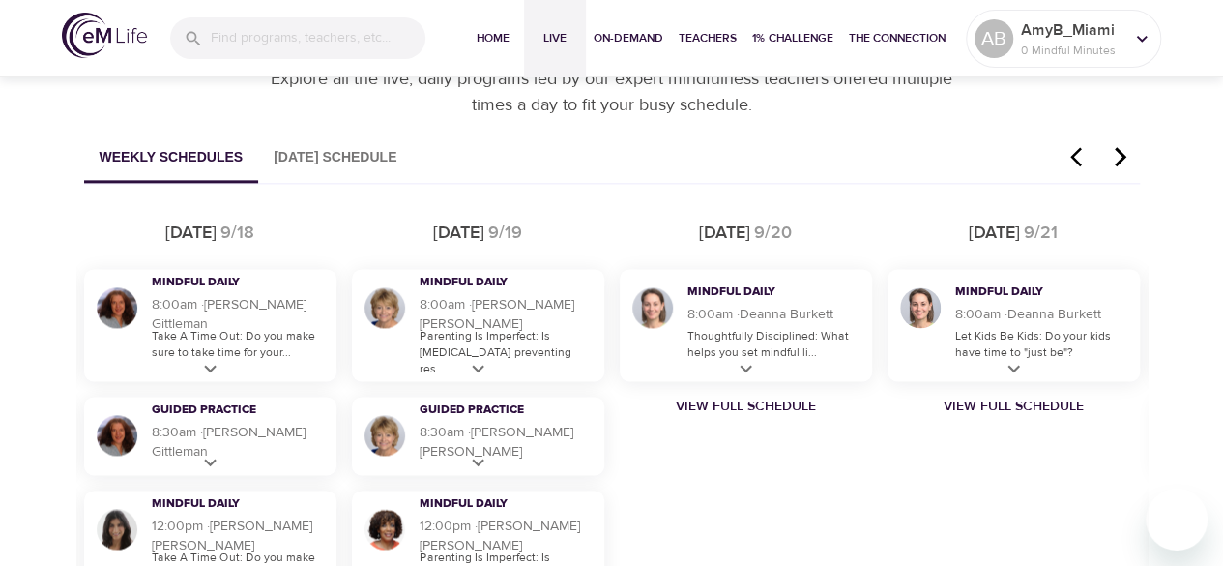
click at [1122, 146] on icon "button" at bounding box center [1120, 156] width 29 height 23
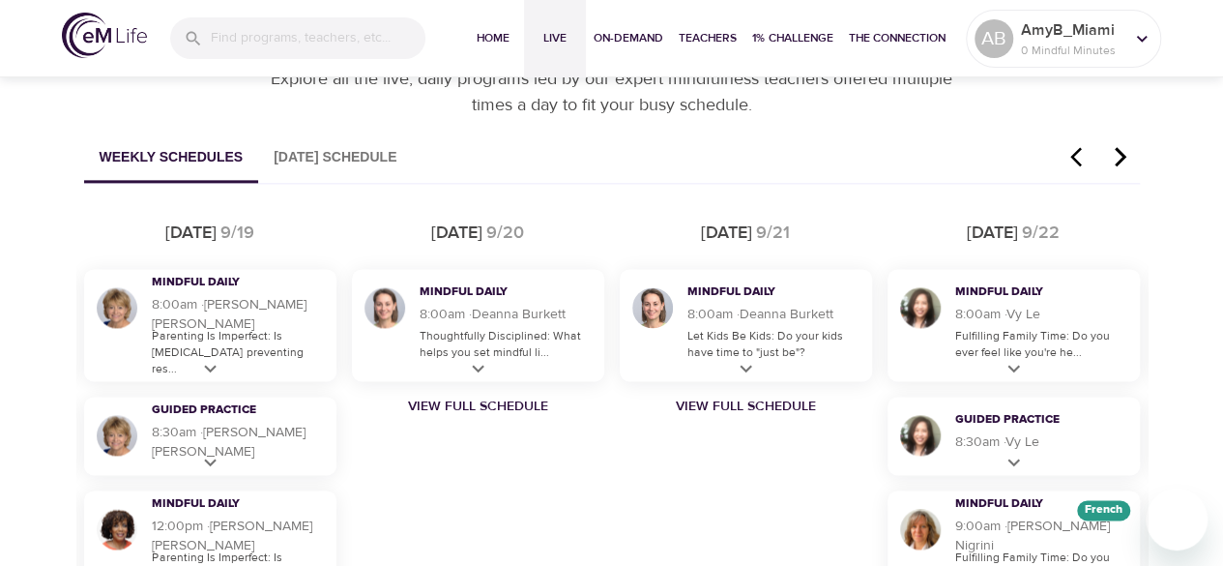
click at [1122, 146] on icon "button" at bounding box center [1120, 156] width 29 height 23
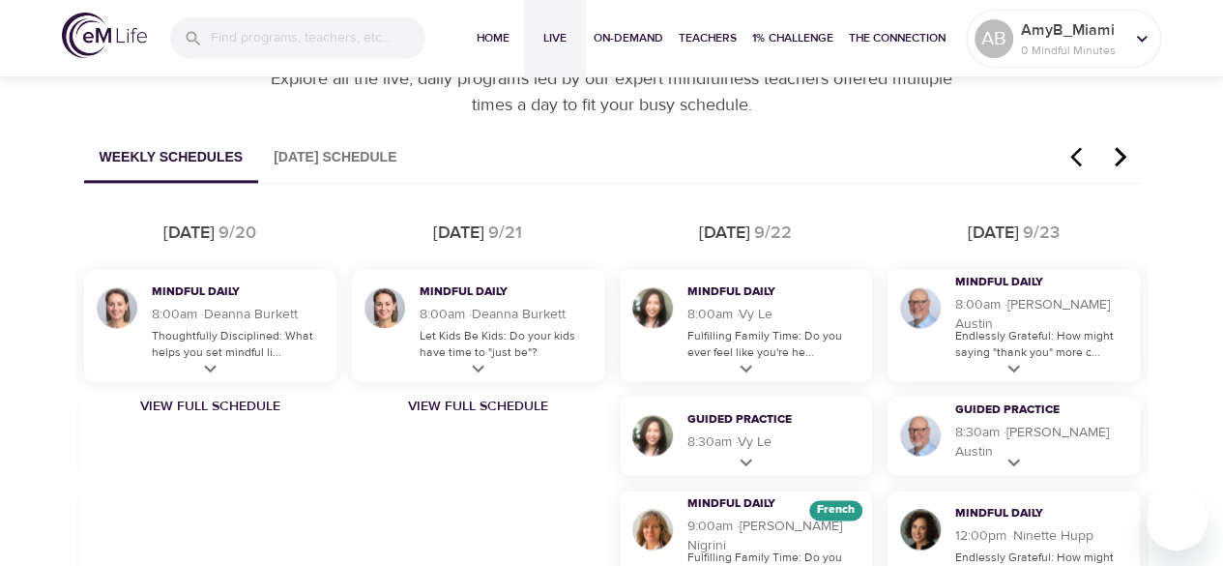
click at [1122, 146] on icon "button" at bounding box center [1120, 156] width 29 height 23
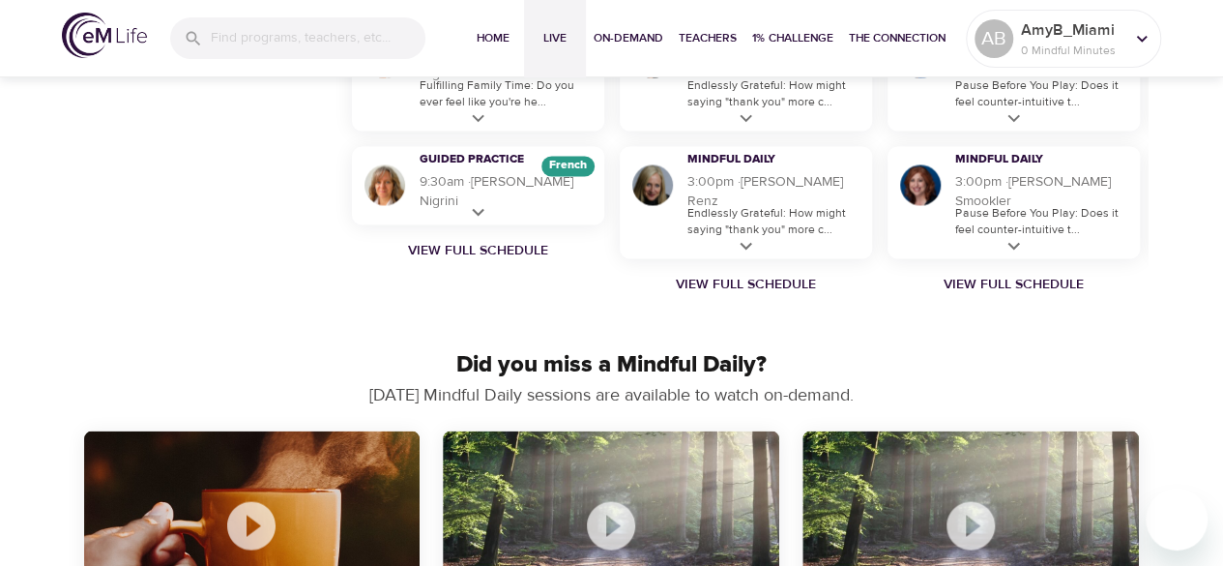
scroll to position [1583, 0]
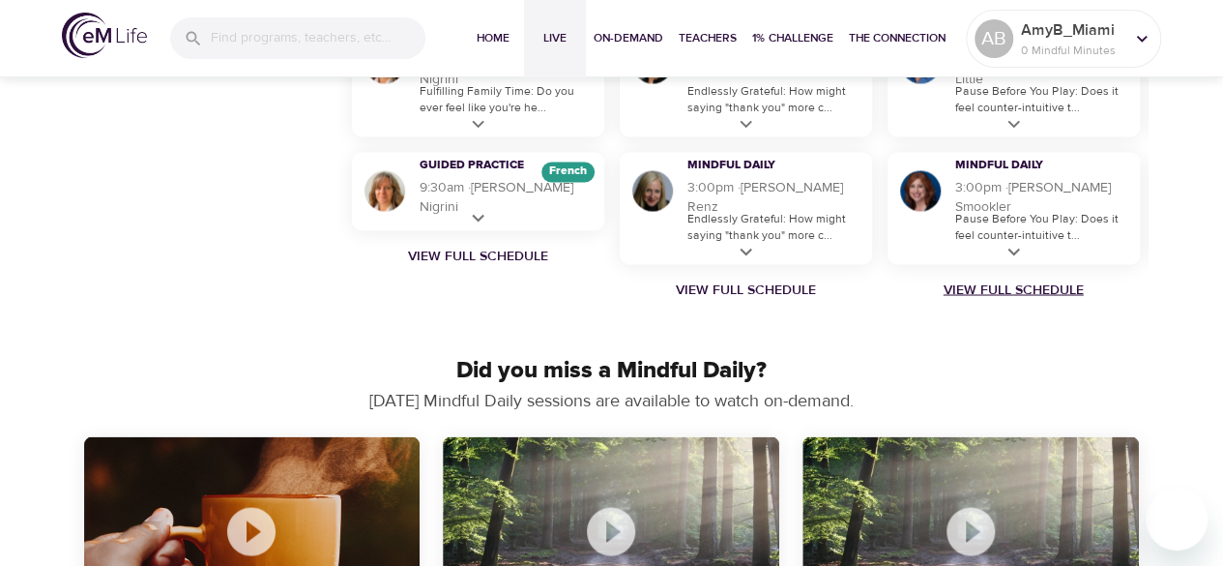
click at [1047, 282] on link "View Full Schedule" at bounding box center [1014, 289] width 268 height 19
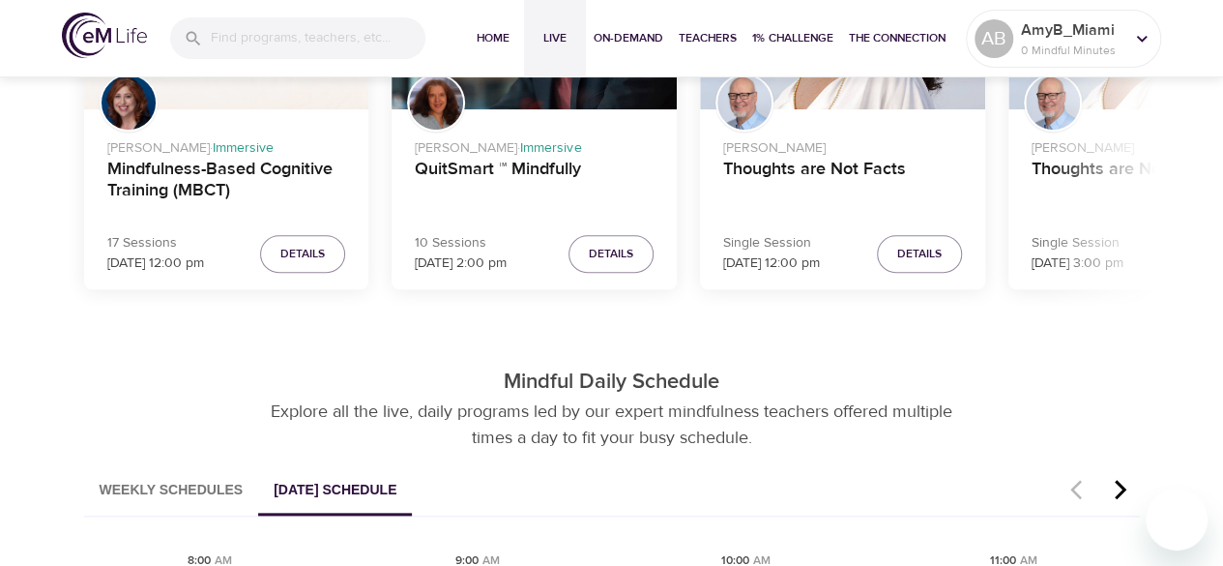
scroll to position [779, 0]
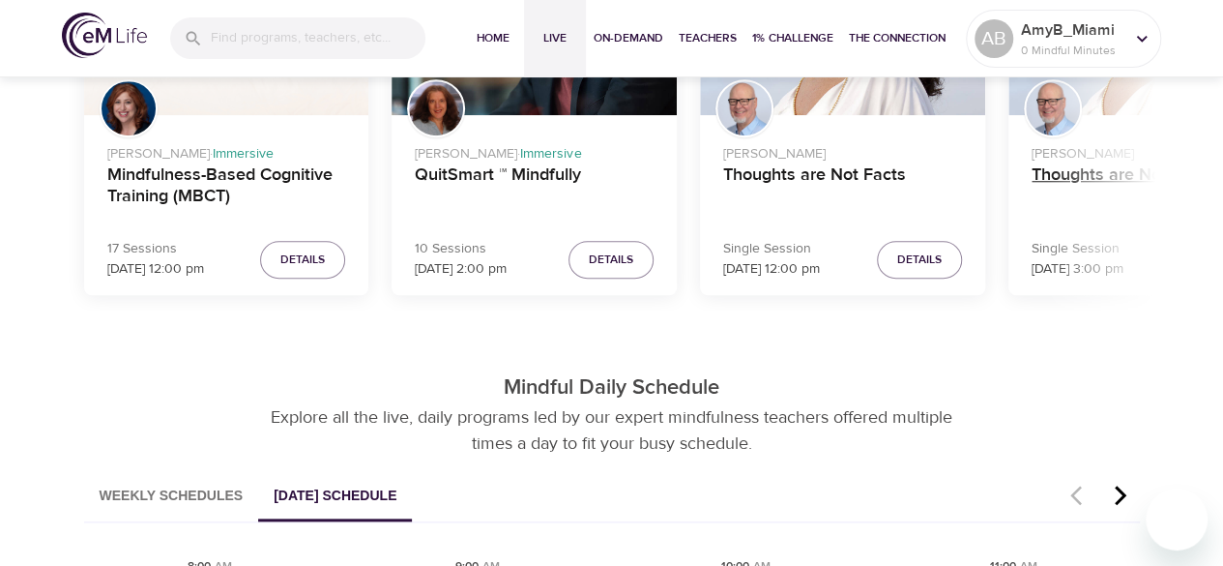
click at [1083, 177] on h4 "Thoughts are Not Facts" at bounding box center [1151, 187] width 239 height 46
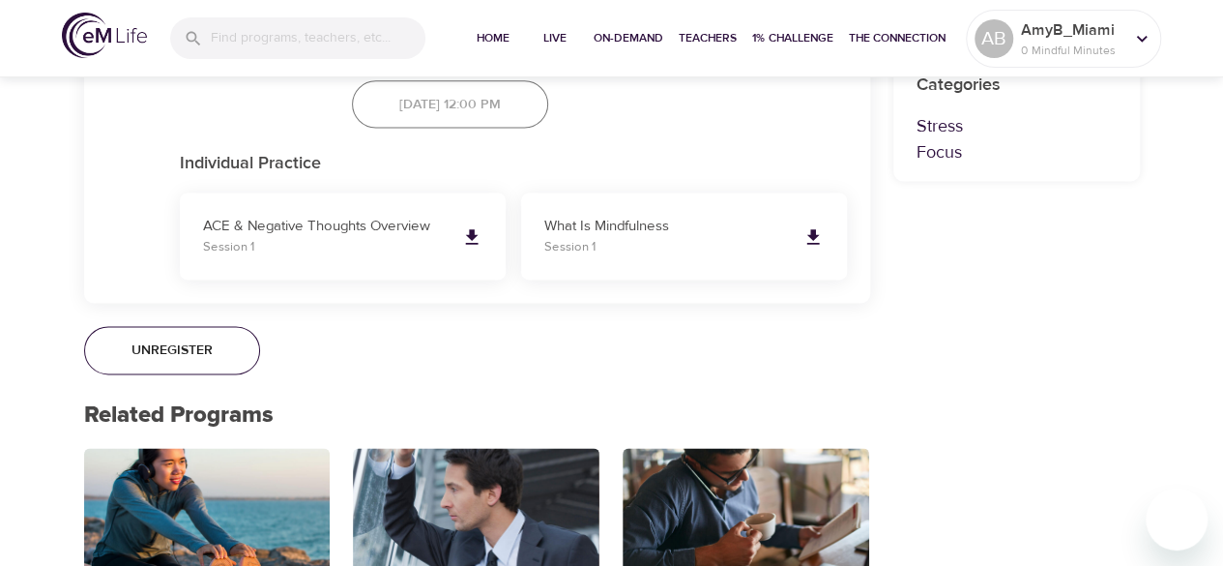
scroll to position [1253, 0]
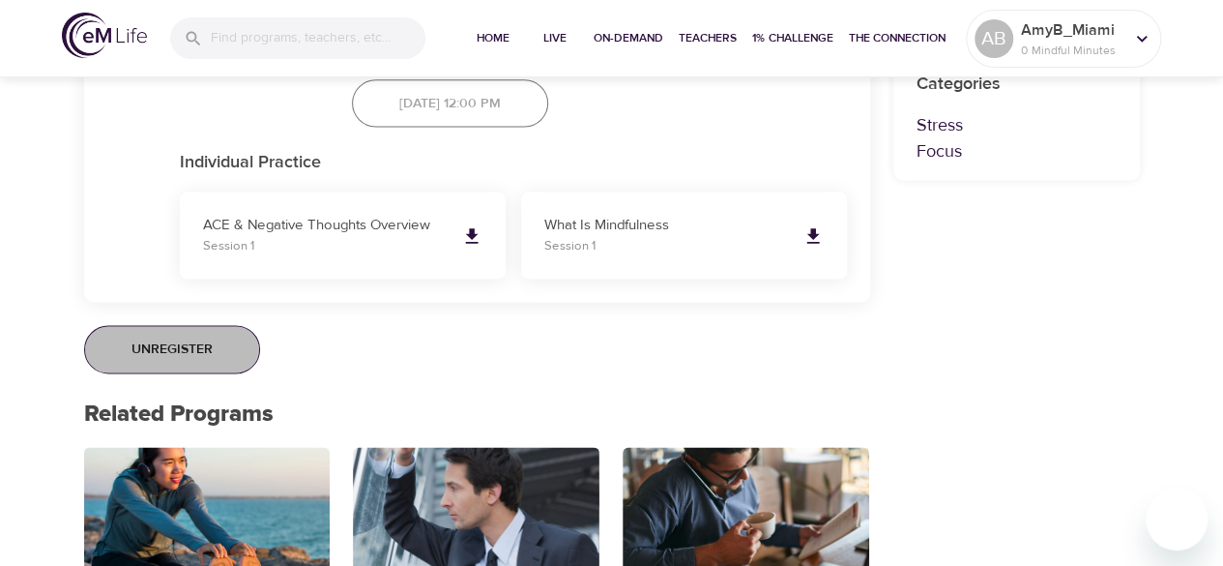
click at [191, 355] on span "Unregister" at bounding box center [172, 350] width 81 height 24
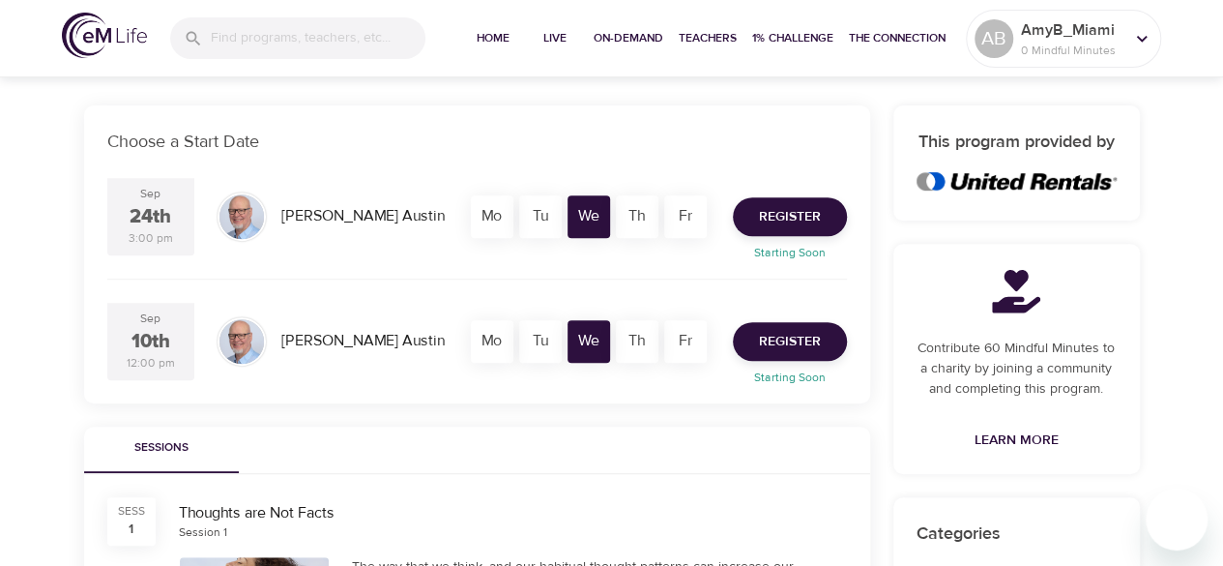
scroll to position [358, 0]
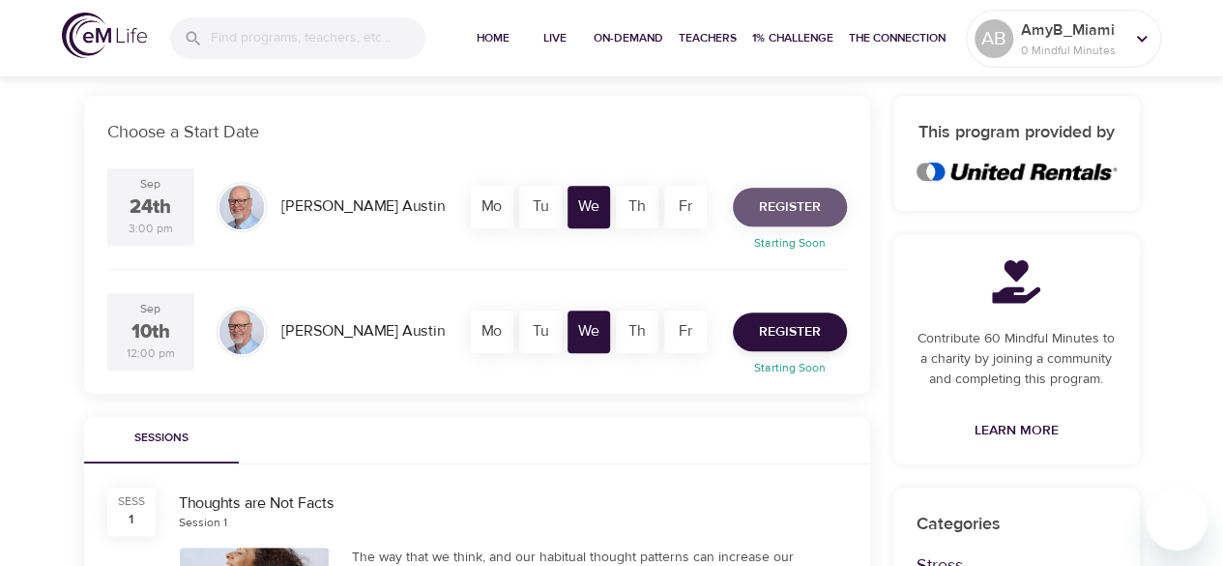
click at [782, 202] on span "Register" at bounding box center [790, 207] width 62 height 24
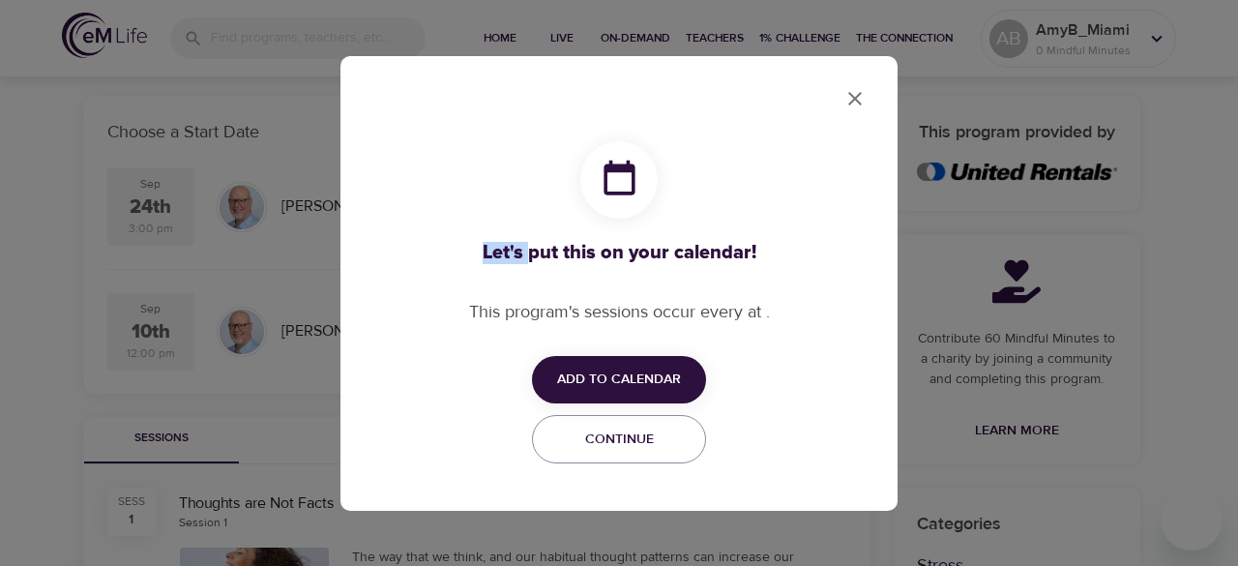
click at [782, 202] on div "Let's put this on your calendar! This program's sessions occur every at . Add t…" at bounding box center [619, 283] width 518 height 416
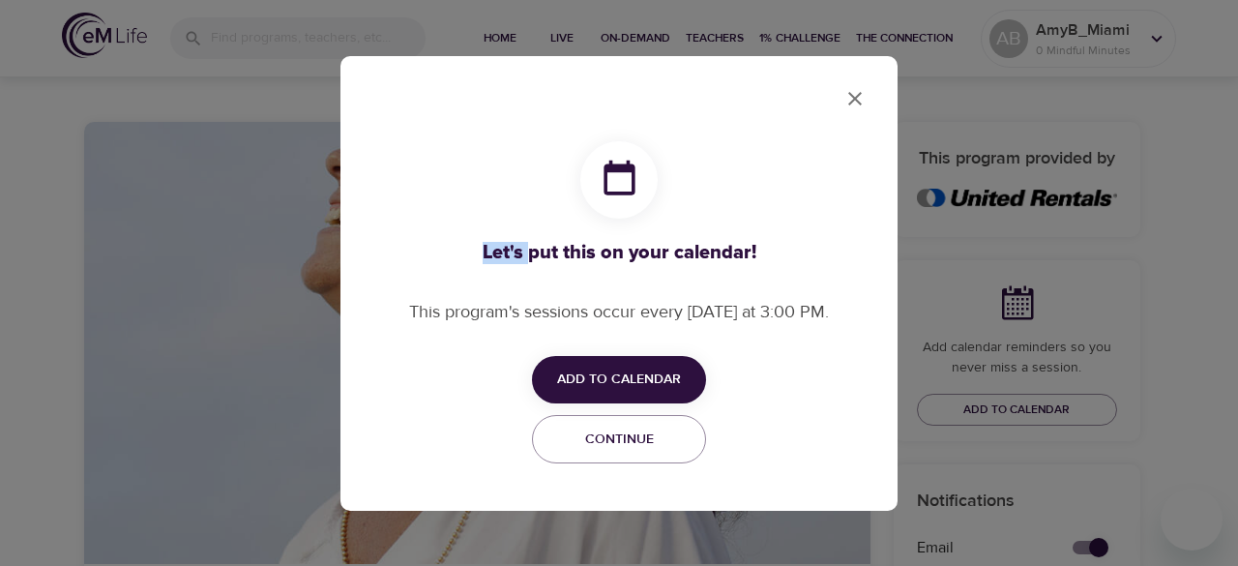
click at [651, 384] on span "Add to Calendar" at bounding box center [619, 380] width 124 height 24
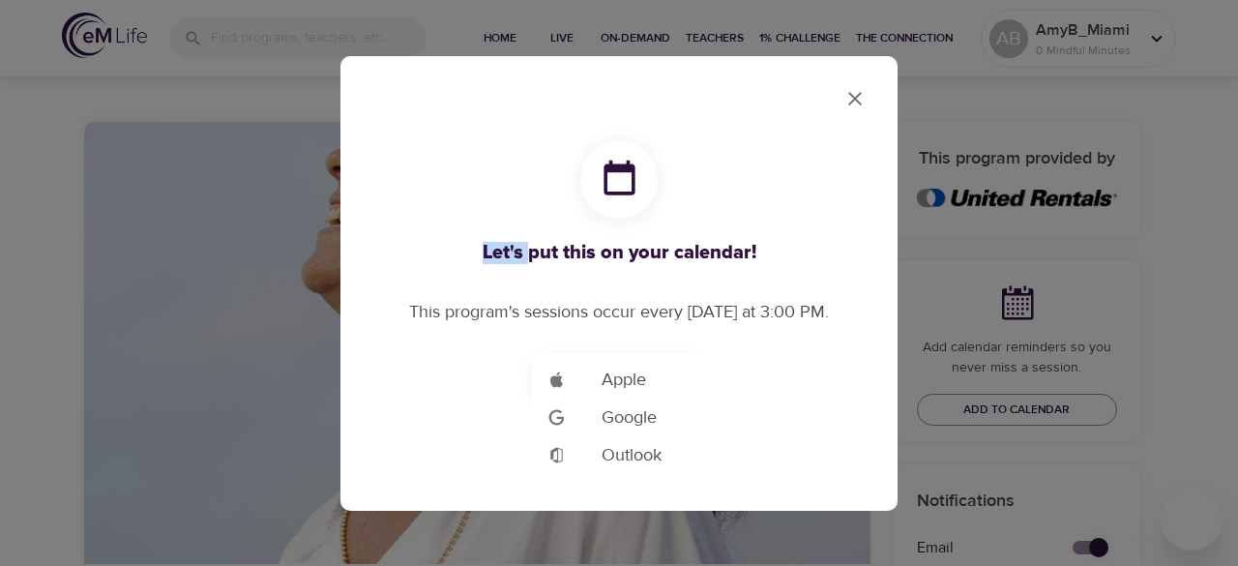
click at [642, 411] on span "Google" at bounding box center [629, 417] width 55 height 26
click at [852, 96] on div at bounding box center [619, 283] width 1238 height 566
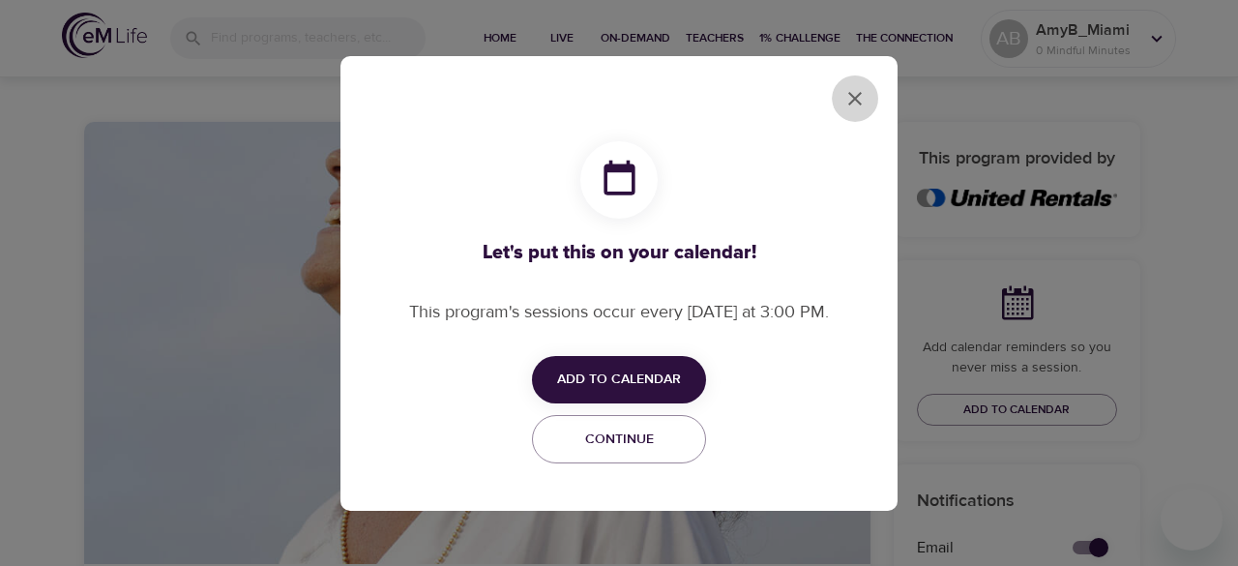
click at [852, 96] on icon "close" at bounding box center [855, 99] width 14 height 14
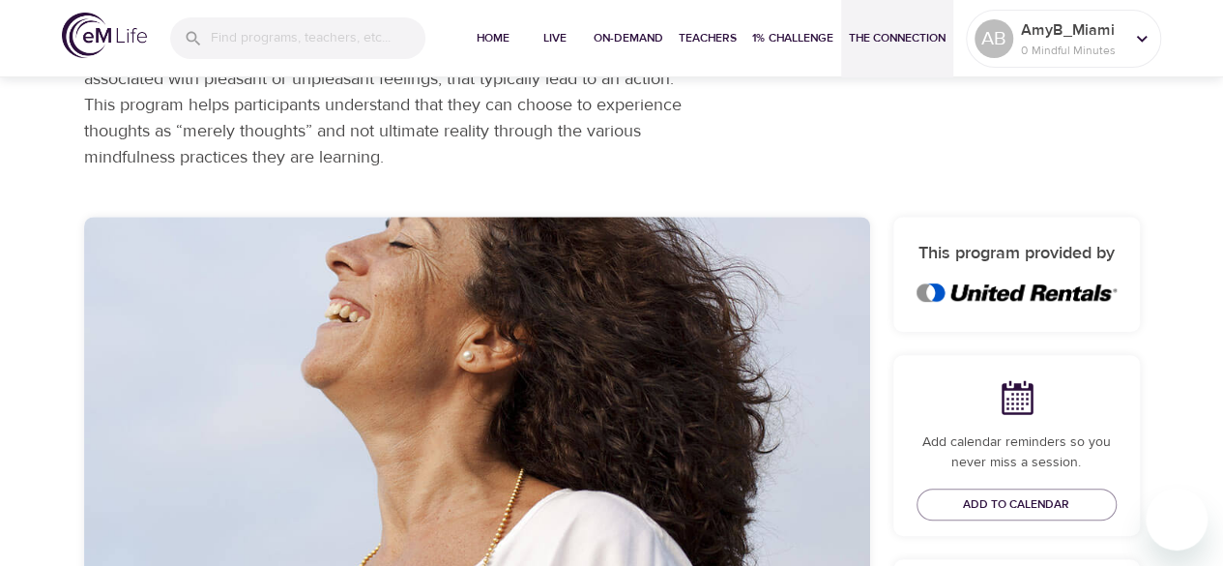
scroll to position [0, 0]
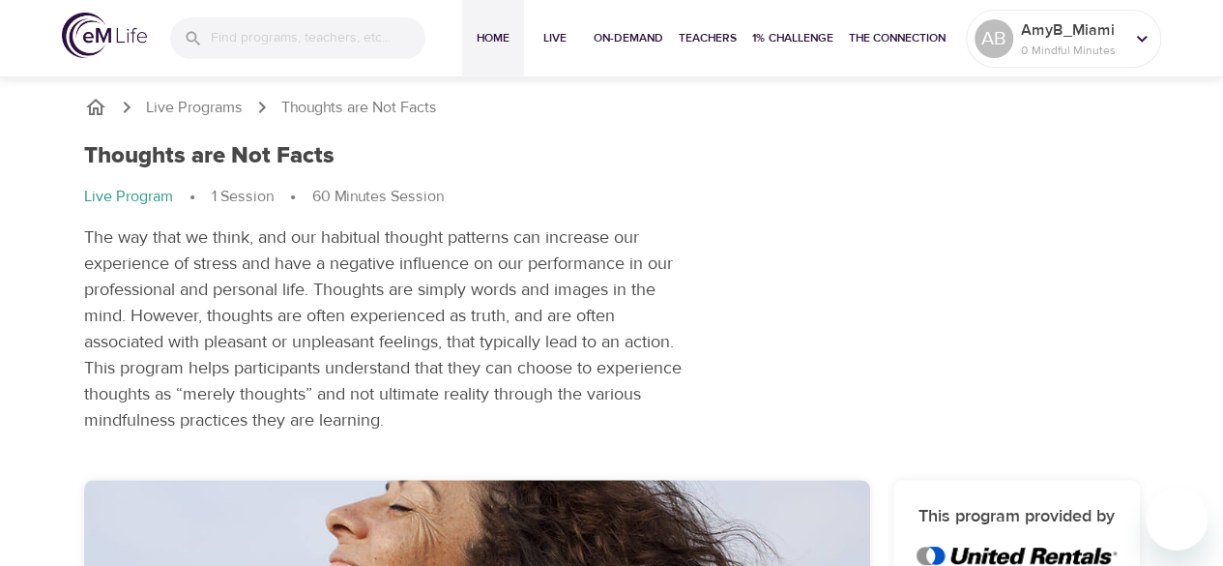
click at [501, 38] on span "Home" at bounding box center [493, 38] width 46 height 20
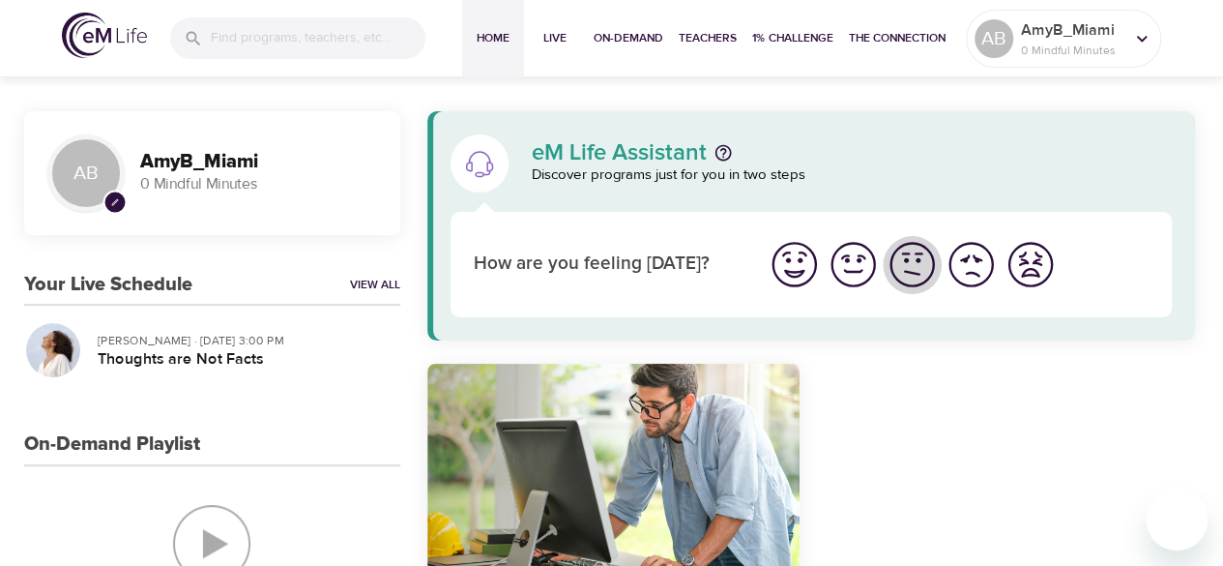
click at [918, 266] on img "I'm feeling ok" at bounding box center [912, 264] width 53 height 53
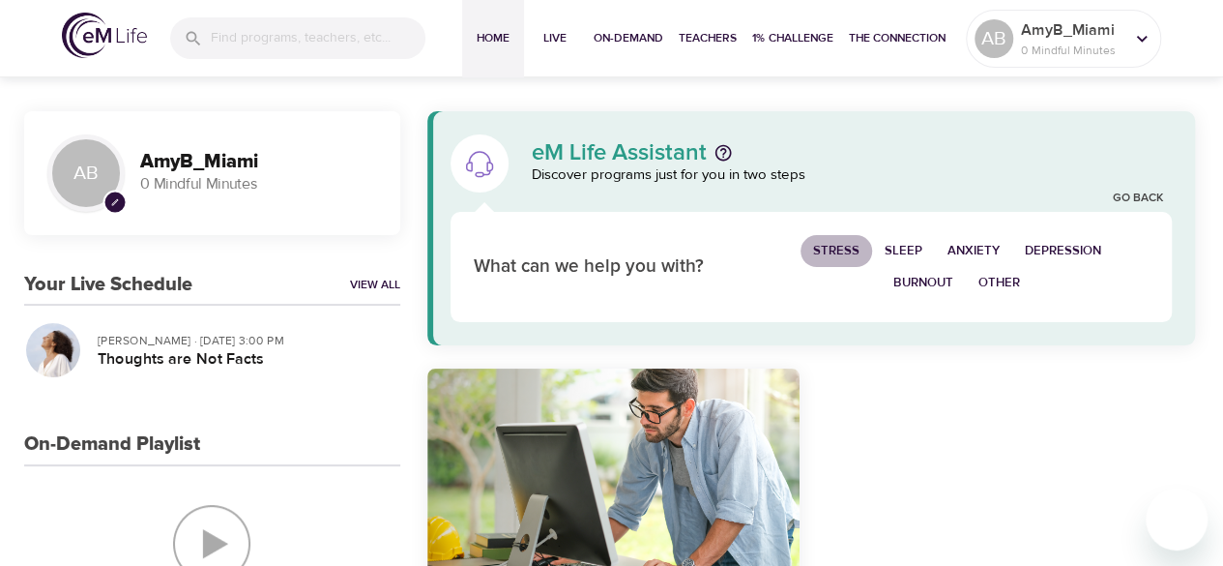
click at [845, 249] on span "Stress" at bounding box center [836, 251] width 46 height 22
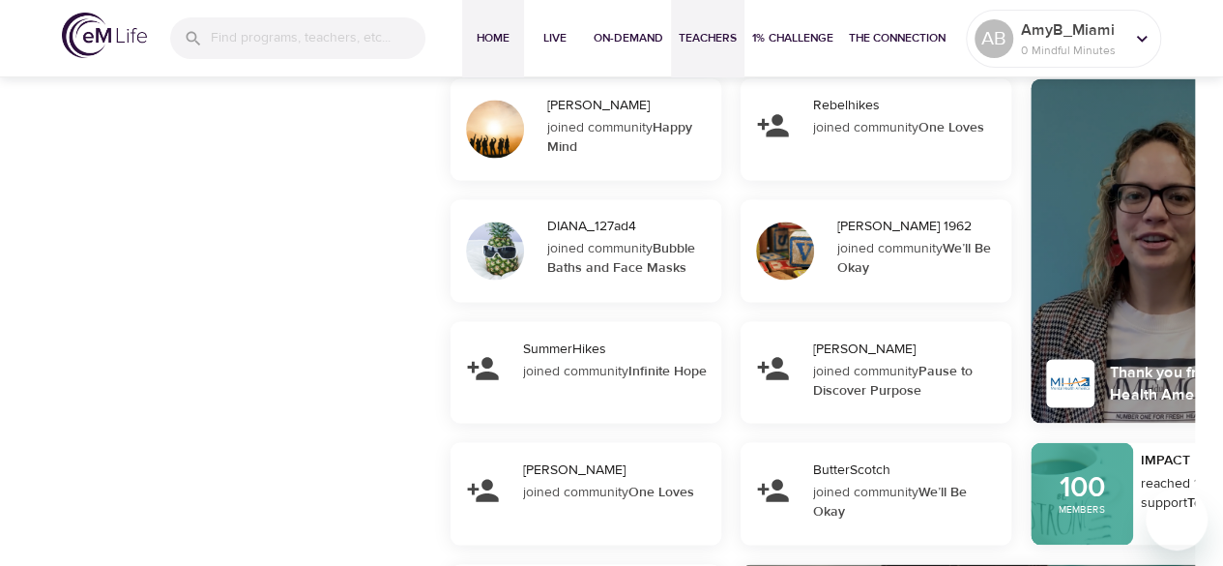
click at [712, 33] on span "Teachers" at bounding box center [708, 38] width 58 height 20
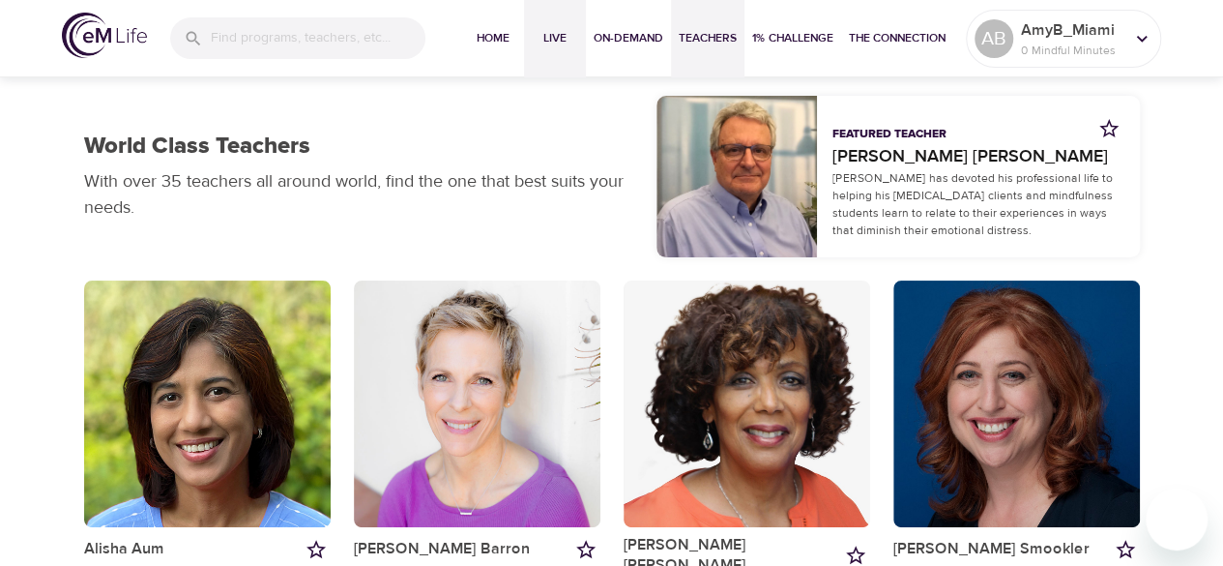
drag, startPoint x: 487, startPoint y: 36, endPoint x: 567, endPoint y: 65, distance: 84.4
click at [567, 65] on div "Home Live On-Demand Teachers 1% Challenge The Connection" at bounding box center [707, 38] width 491 height 77
click at [567, 65] on button "Live" at bounding box center [555, 38] width 62 height 77
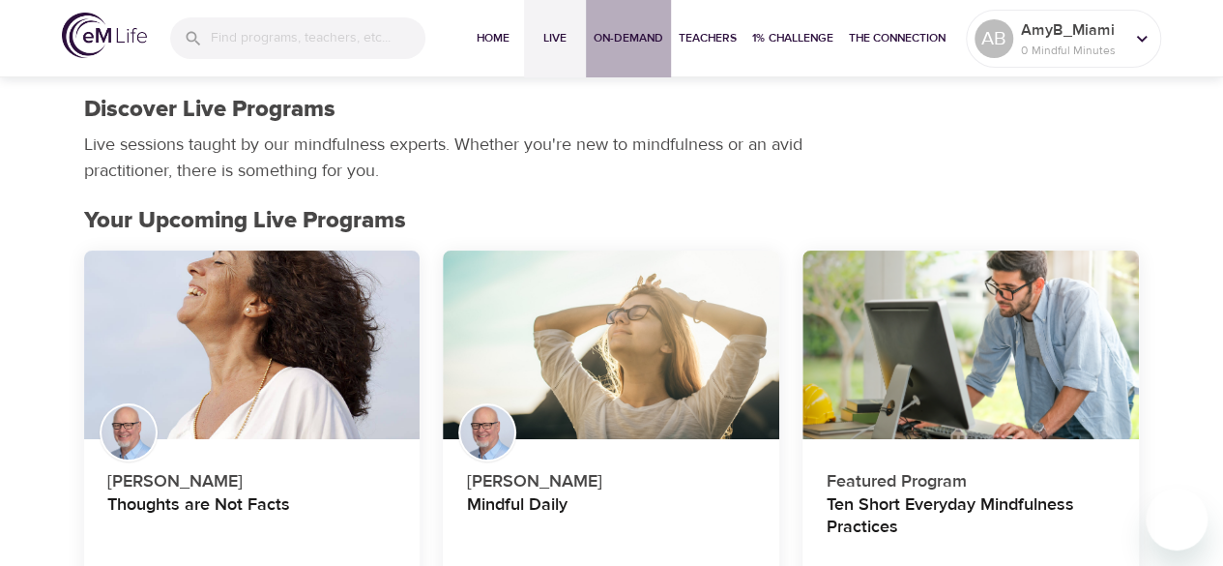
click at [617, 44] on span "On-Demand" at bounding box center [629, 38] width 70 height 20
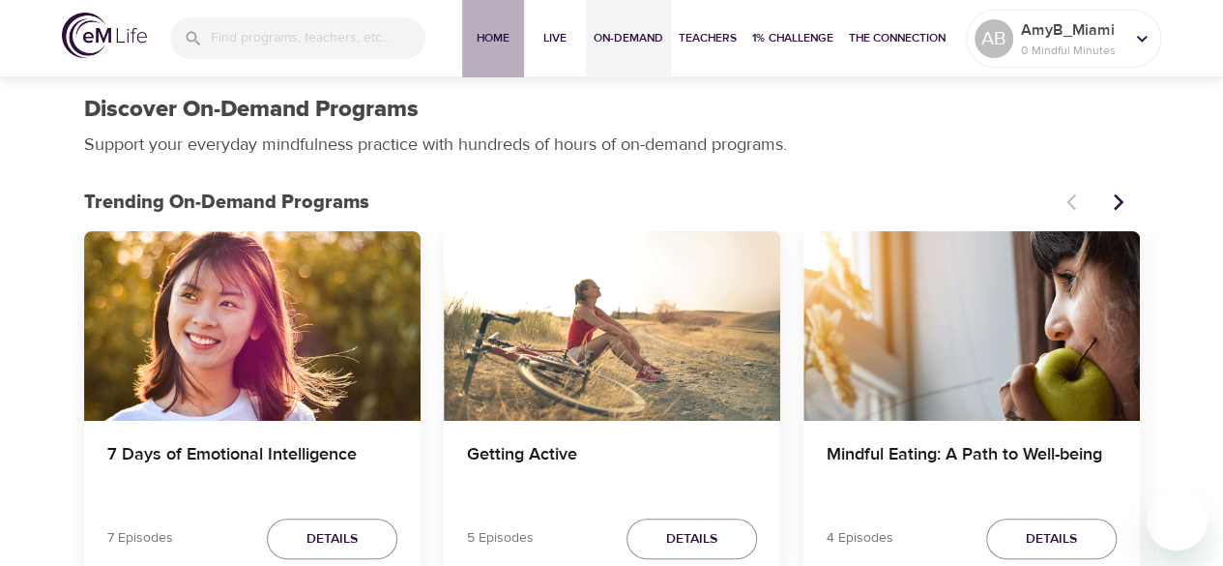
click at [493, 40] on span "Home" at bounding box center [493, 38] width 46 height 20
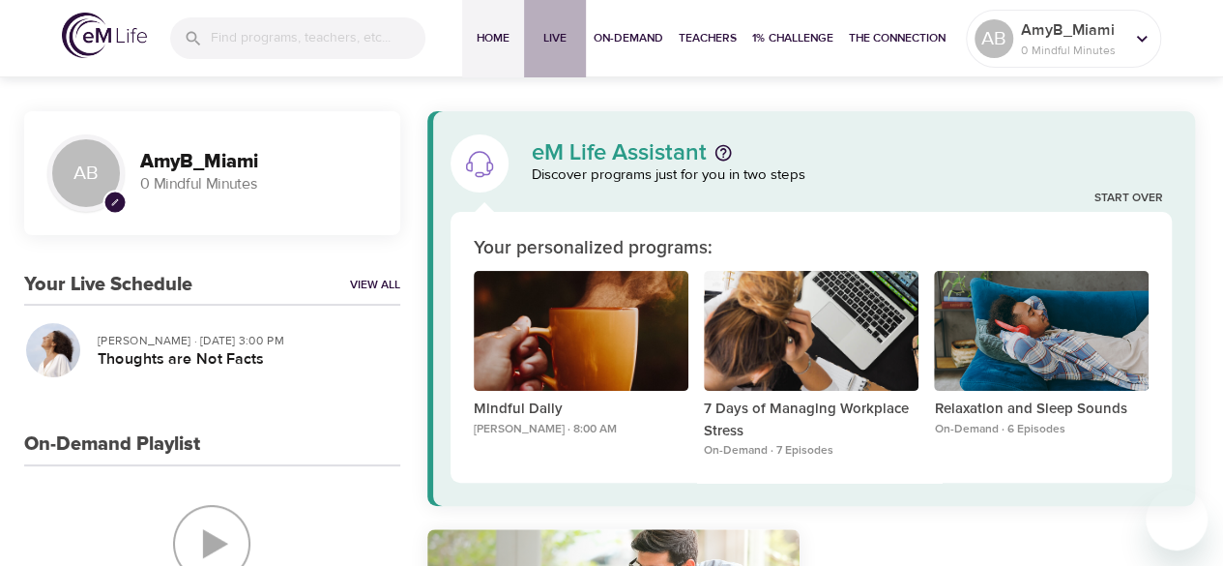
click at [532, 37] on span "Live" at bounding box center [555, 38] width 46 height 20
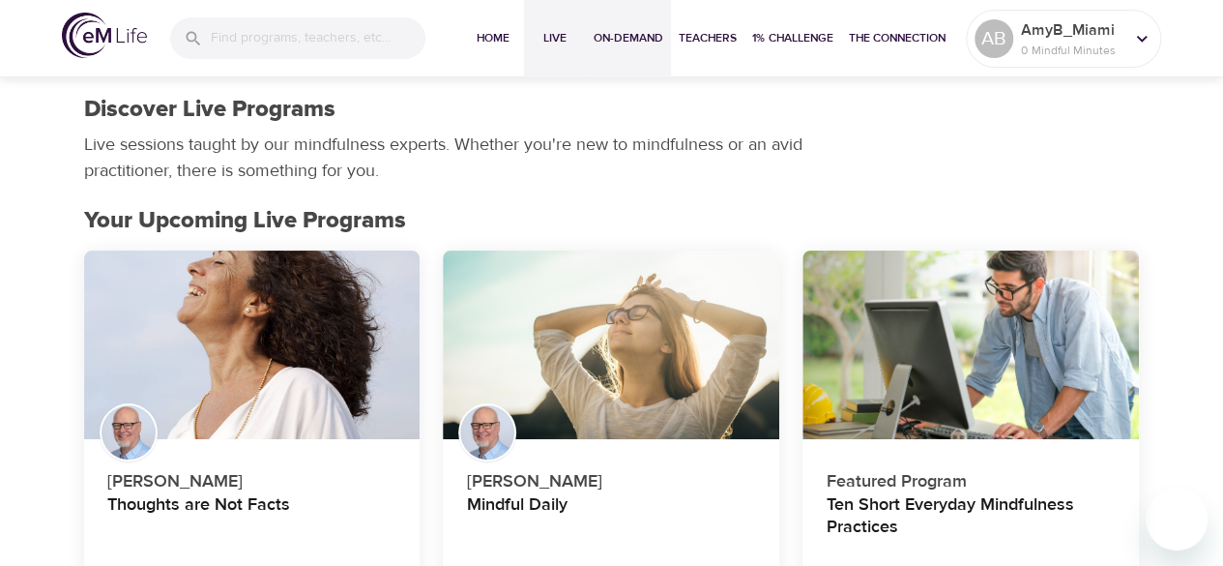
click at [624, 34] on span "On-Demand" at bounding box center [629, 38] width 70 height 20
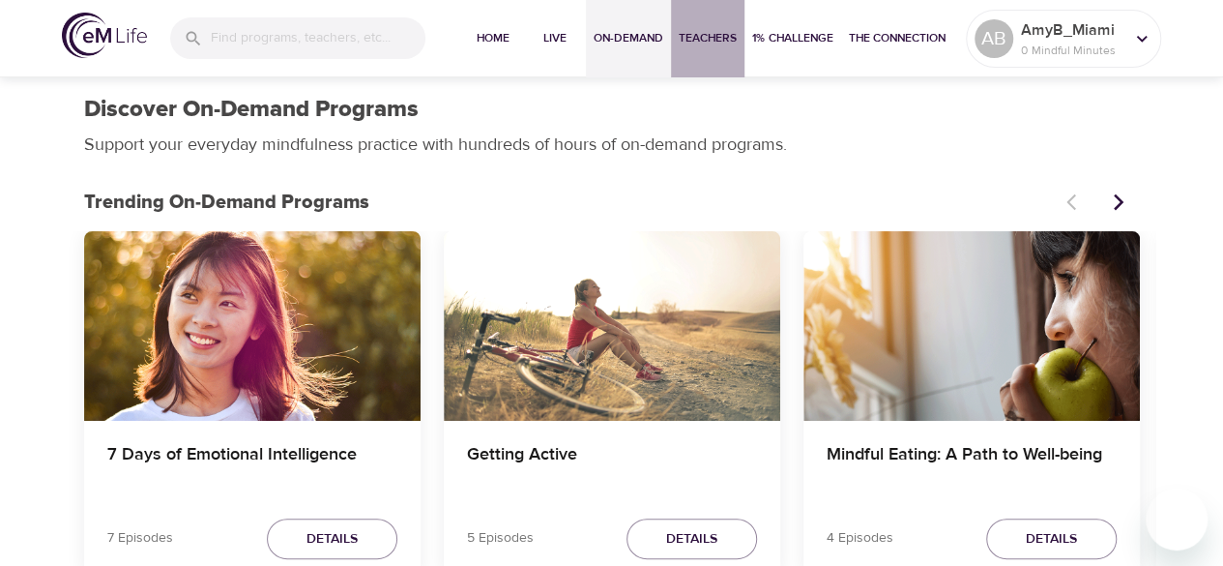
click at [733, 26] on button "Teachers" at bounding box center [708, 38] width 74 height 77
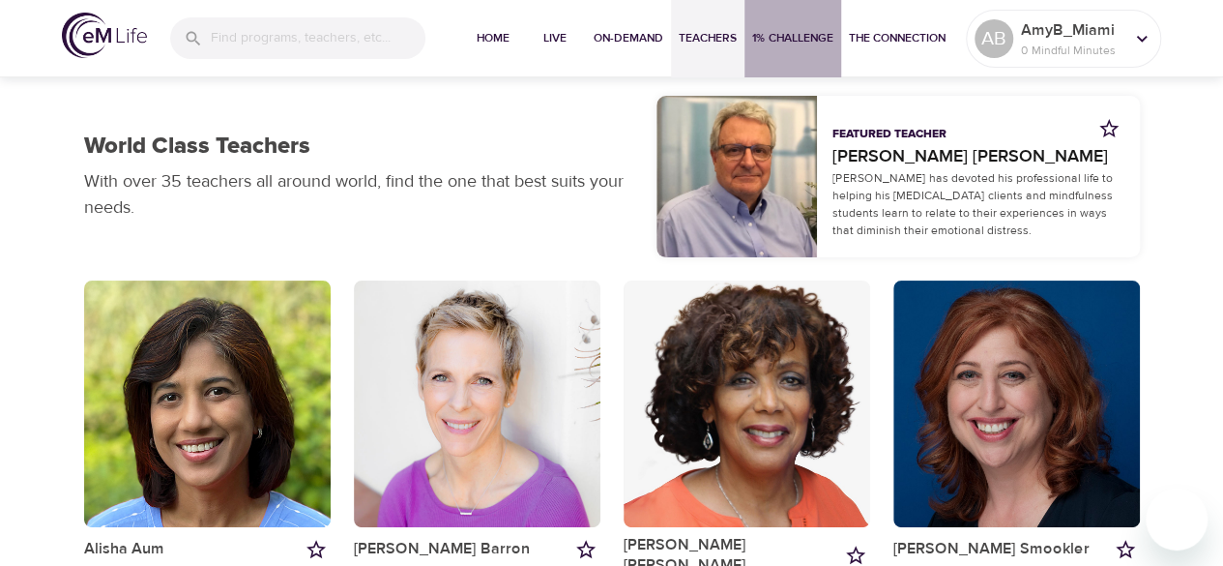
click at [787, 36] on span "1% Challenge" at bounding box center [792, 38] width 81 height 20
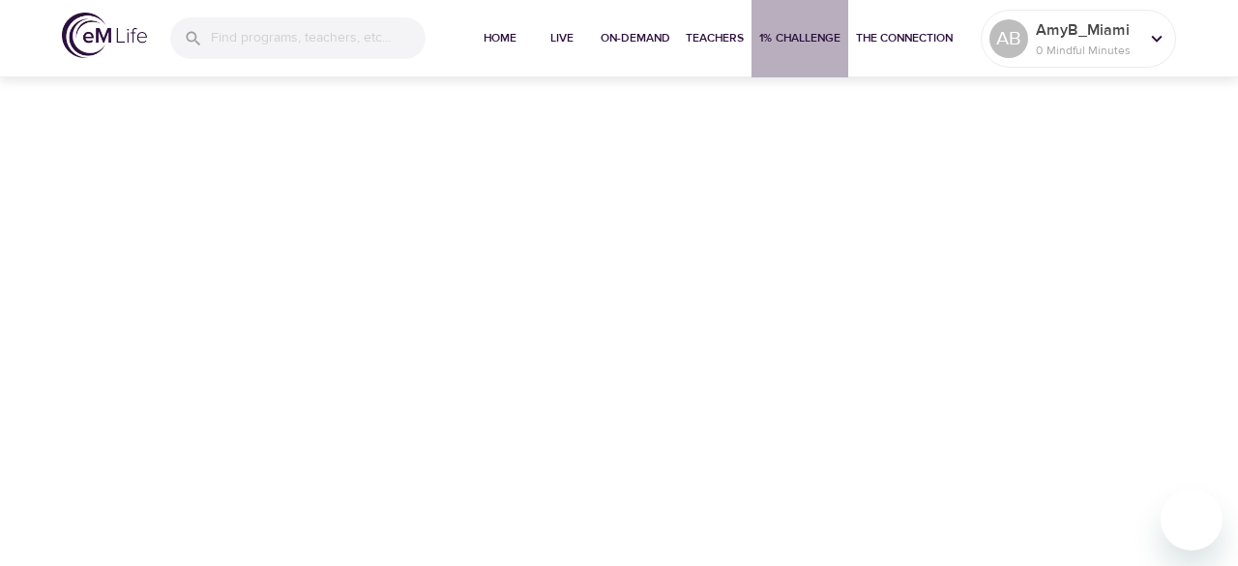
click at [787, 36] on span "1% Challenge" at bounding box center [799, 38] width 81 height 20
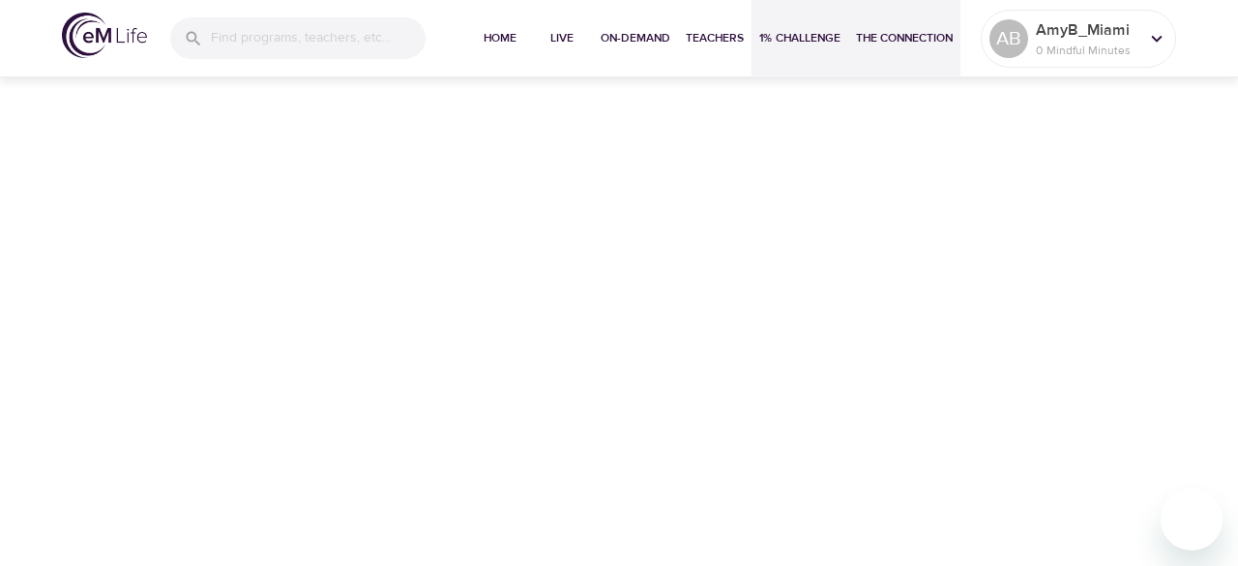
click at [892, 47] on span "The Connection" at bounding box center [904, 38] width 97 height 20
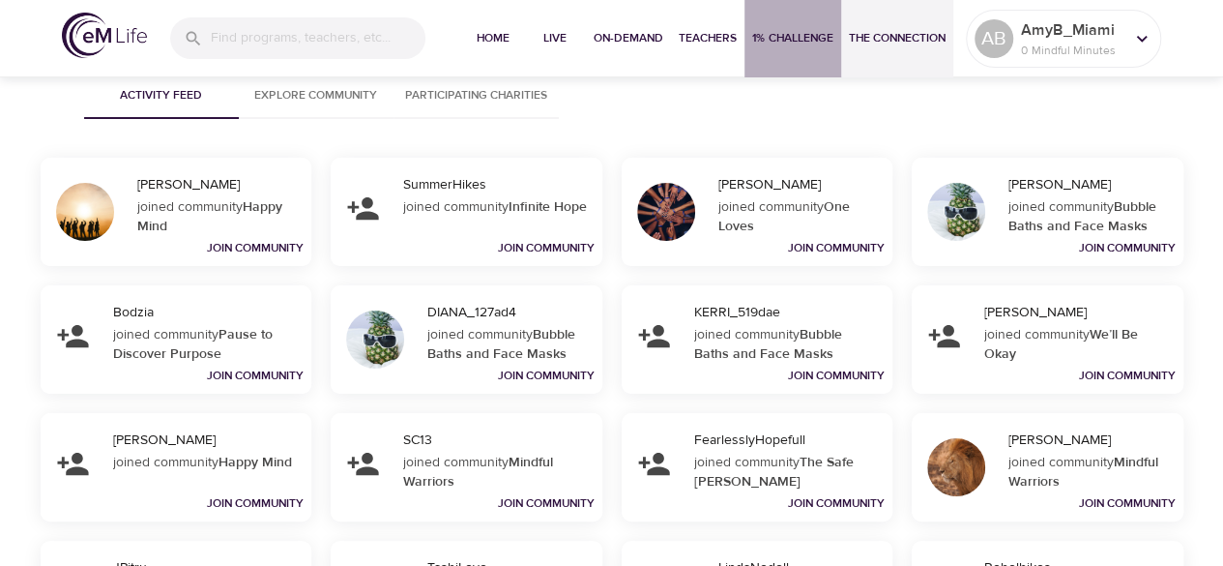
click at [799, 38] on span "1% Challenge" at bounding box center [792, 38] width 81 height 20
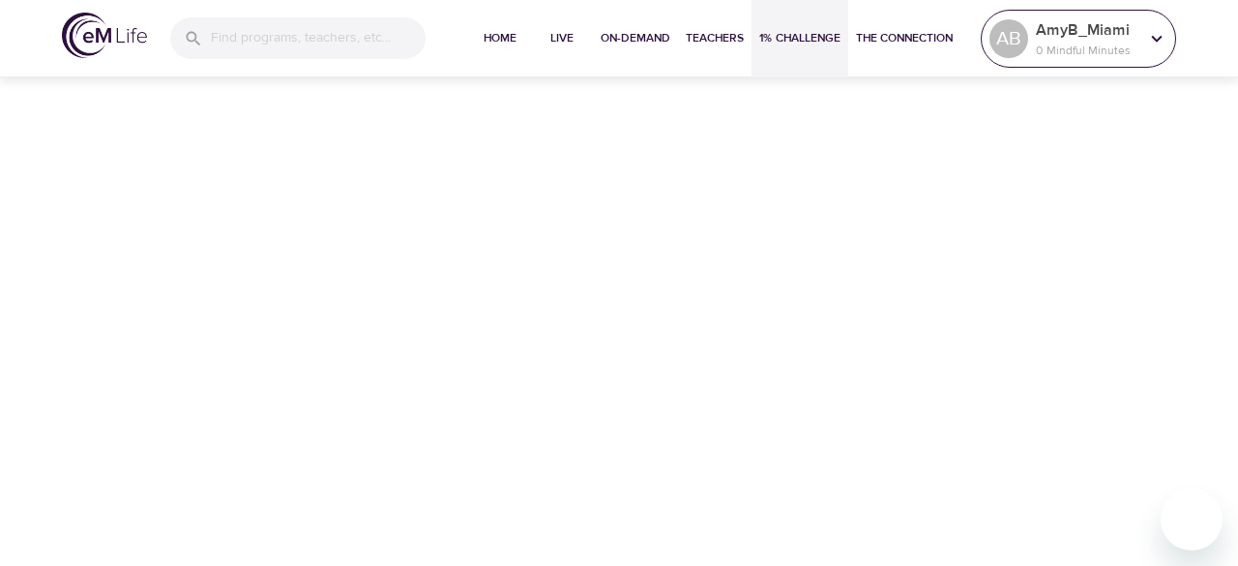
click at [1147, 39] on icon at bounding box center [1156, 38] width 21 height 21
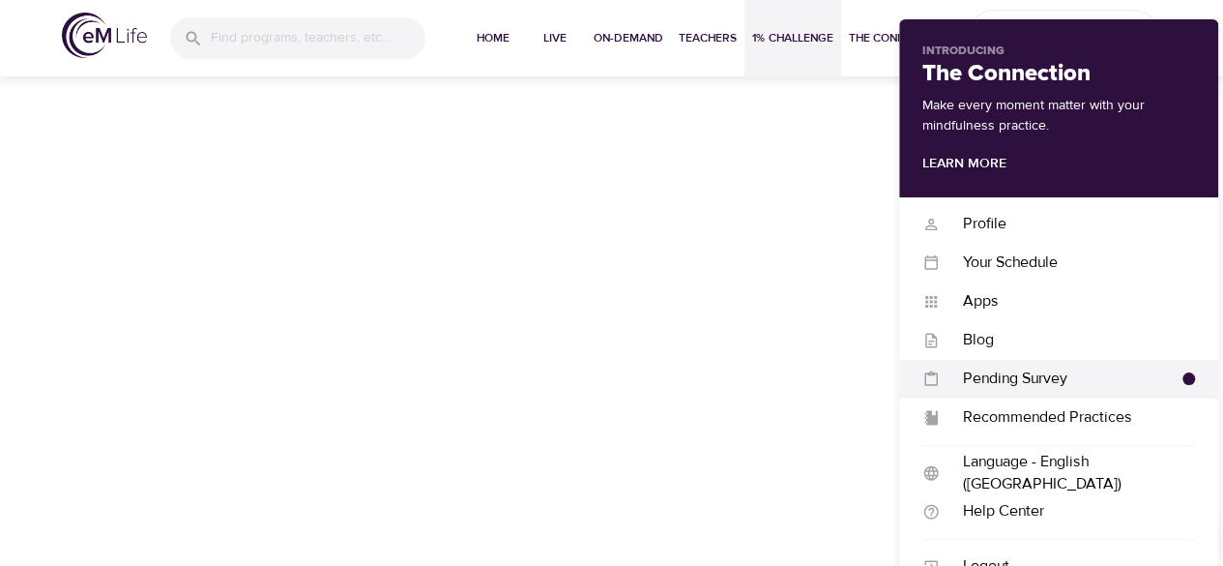
click at [1025, 382] on div "Pending Survey" at bounding box center [1061, 379] width 243 height 22
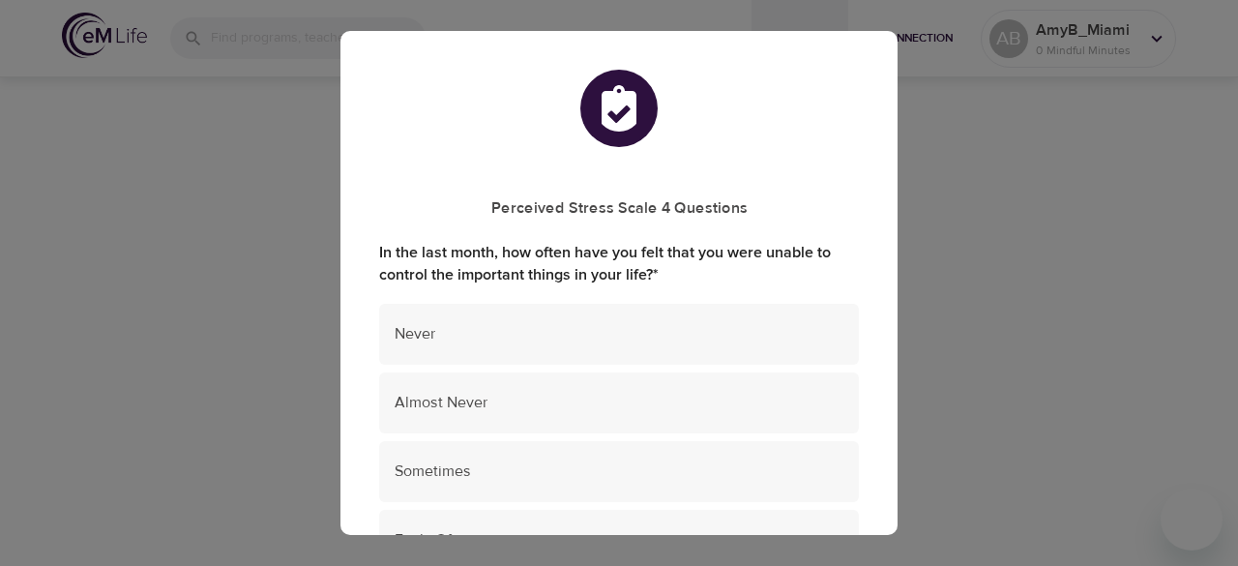
click at [942, 119] on div "Perceived Stress Scale 4 Questions In the last month, how often have you felt t…" at bounding box center [619, 283] width 1238 height 566
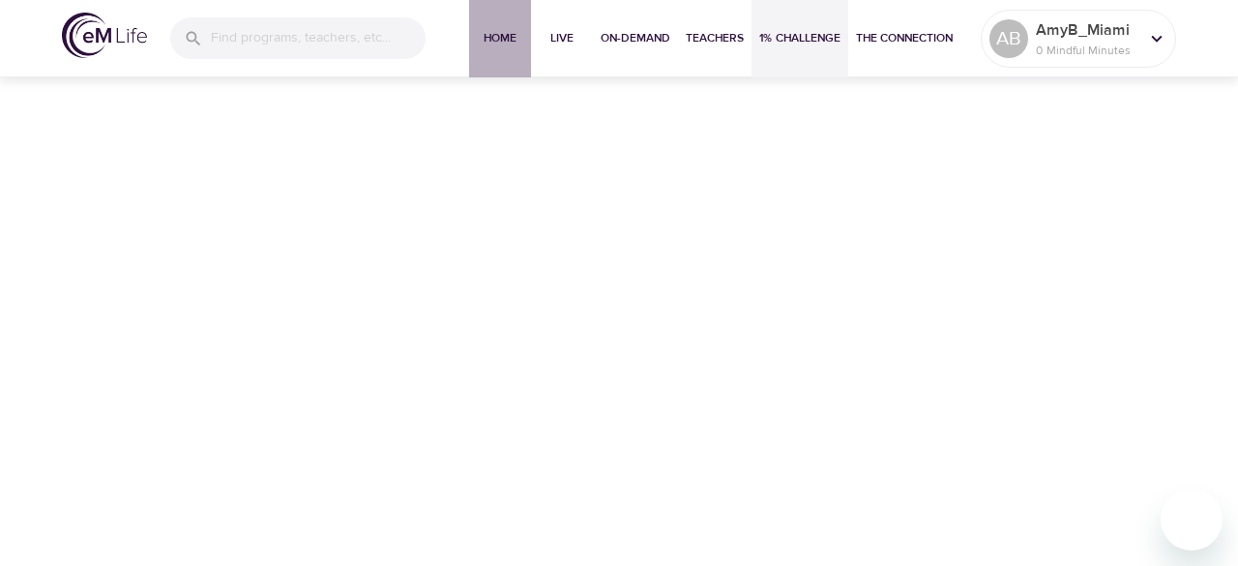
click at [496, 39] on span "Home" at bounding box center [500, 38] width 46 height 20
